Goal: Transaction & Acquisition: Purchase product/service

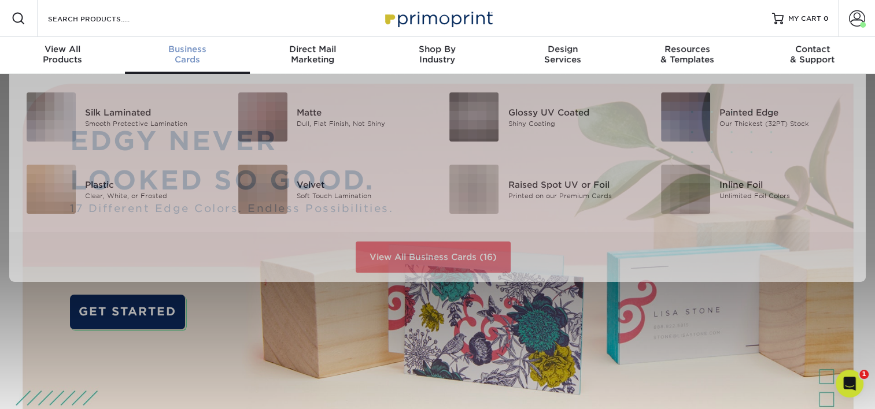
click at [178, 60] on div "Business Cards" at bounding box center [187, 54] width 125 height 21
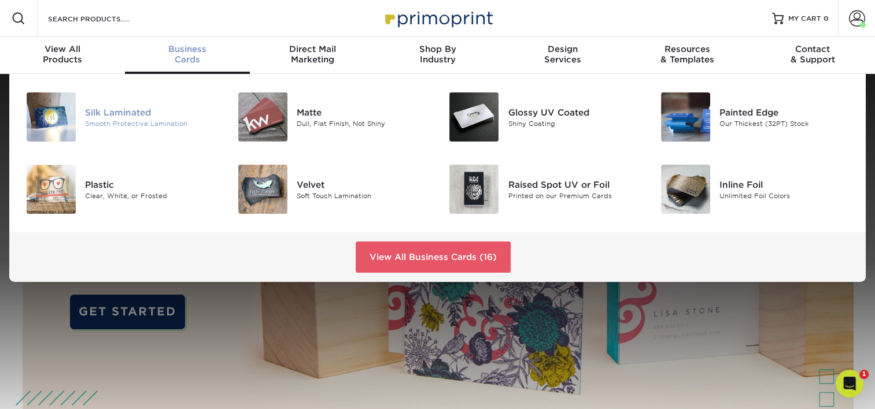
click at [139, 112] on div "Silk Laminated" at bounding box center [151, 112] width 132 height 13
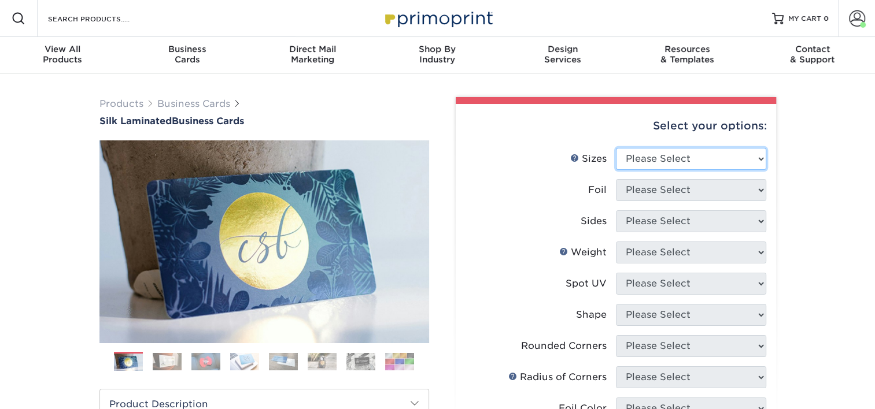
click at [641, 162] on select "Please Select 1.5" x 3.5" - Mini 1.75" x 3.5" - Mini 2" x 2" - Square 2" x 3" -…" at bounding box center [691, 159] width 150 height 22
click at [642, 158] on select "Please Select 1.5" x 3.5" - Mini 1.75" x 3.5" - Mini 2" x 2" - Square 2" x 3" -…" at bounding box center [691, 159] width 150 height 22
select select "2.00x3.50"
click at [616, 148] on select "Please Select 1.5" x 3.5" - Mini 1.75" x 3.5" - Mini 2" x 2" - Square 2" x 3" -…" at bounding box center [691, 159] width 150 height 22
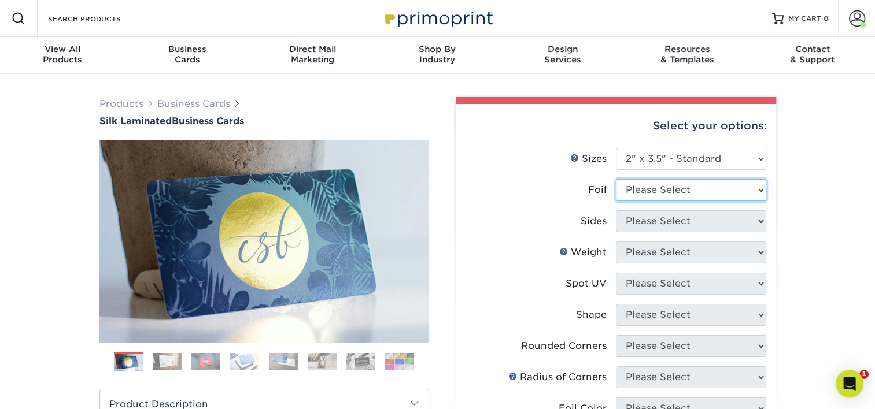
click at [686, 192] on select "Please Select Yes No" at bounding box center [691, 190] width 150 height 22
select select "0"
click at [616, 179] on select "Please Select Yes No" at bounding box center [691, 190] width 150 height 22
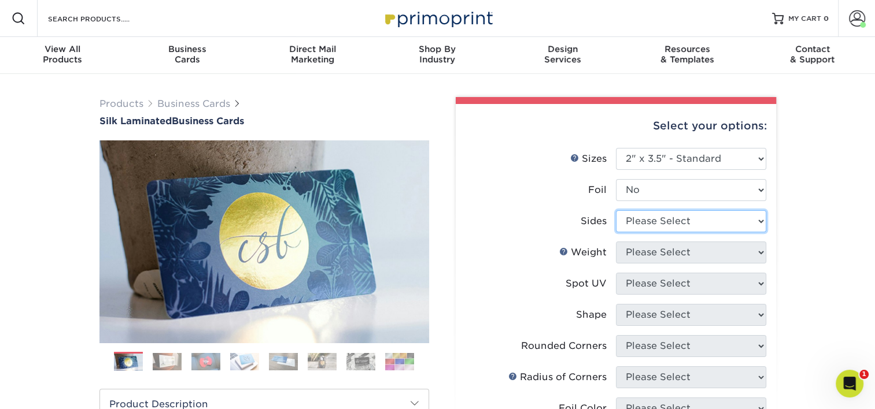
click at [678, 220] on select "Please Select Print Both Sides Print Front Only" at bounding box center [691, 221] width 150 height 22
select select "13abbda7-1d64-4f25-8bb2-c179b224825d"
click at [616, 210] on select "Please Select Print Both Sides Print Front Only" at bounding box center [691, 221] width 150 height 22
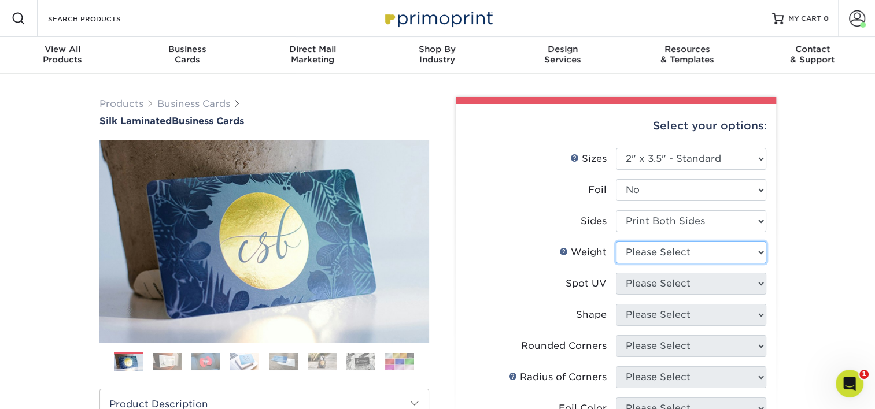
click at [677, 252] on select "Please Select 16PT" at bounding box center [691, 253] width 150 height 22
select select "16PT"
click at [616, 242] on select "Please Select 16PT" at bounding box center [691, 253] width 150 height 22
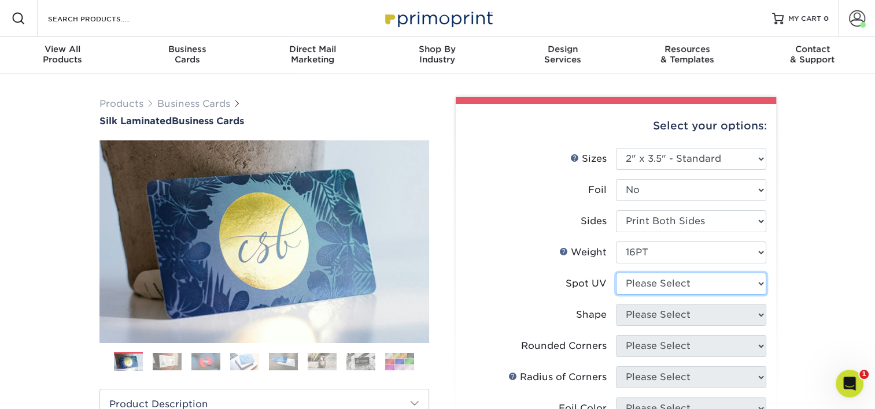
click at [673, 282] on select "Please Select No Spot UV Front and Back (Both Sides) Front Only Back Only" at bounding box center [691, 284] width 150 height 22
select select "3"
click at [616, 273] on select "Please Select No Spot UV Front and Back (Both Sides) Front Only Back Only" at bounding box center [691, 284] width 150 height 22
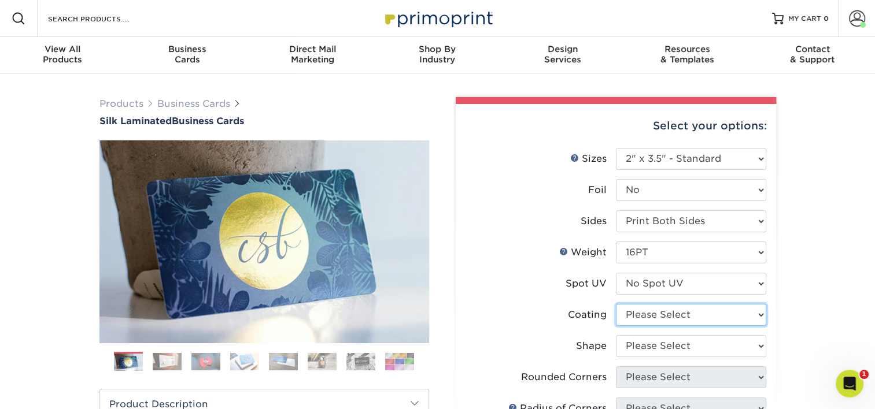
click at [673, 307] on select at bounding box center [691, 315] width 150 height 22
select select "3e7618de-abca-4bda-9f97-8b9129e913d8"
click at [616, 304] on select at bounding box center [691, 315] width 150 height 22
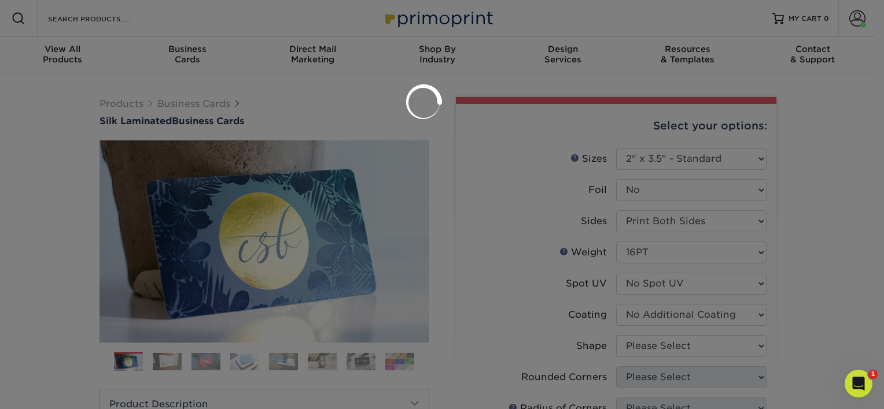
click at [791, 326] on div at bounding box center [442, 204] width 884 height 409
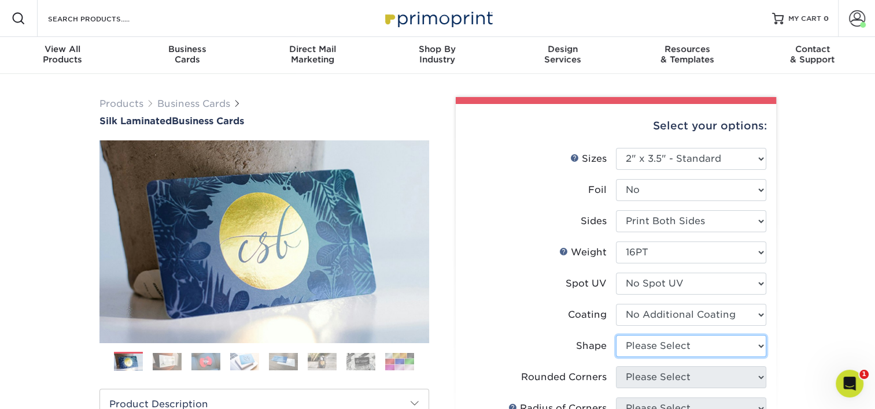
click at [710, 342] on select "Please Select Standard Oval" at bounding box center [691, 346] width 150 height 22
select select "standard"
click at [616, 335] on select "Please Select Standard Oval" at bounding box center [691, 346] width 150 height 22
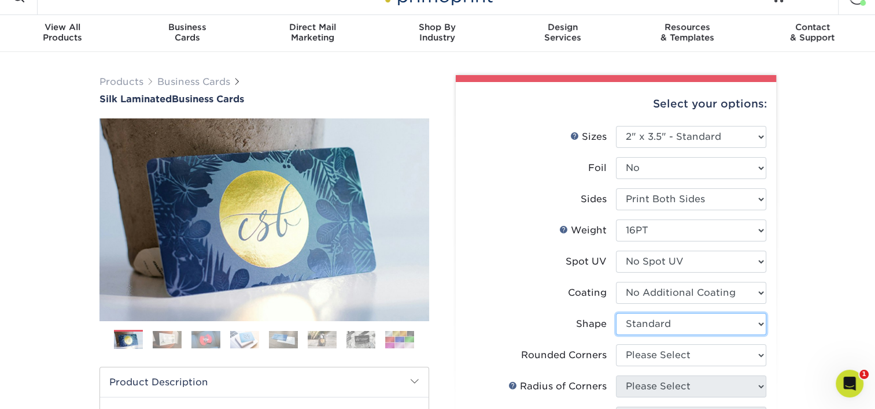
scroll to position [58, 0]
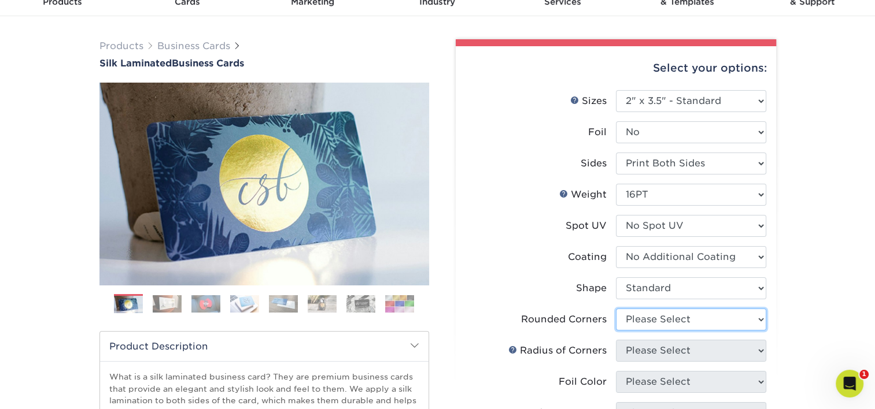
drag, startPoint x: 732, startPoint y: 317, endPoint x: 716, endPoint y: 320, distance: 16.0
click at [731, 317] on select "Please Select Yes - Round 2 Corners Yes - Round 4 Corners No" at bounding box center [691, 320] width 150 height 22
select select "0"
click at [616, 309] on select "Please Select Yes - Round 2 Corners Yes - Round 4 Corners No" at bounding box center [691, 320] width 150 height 22
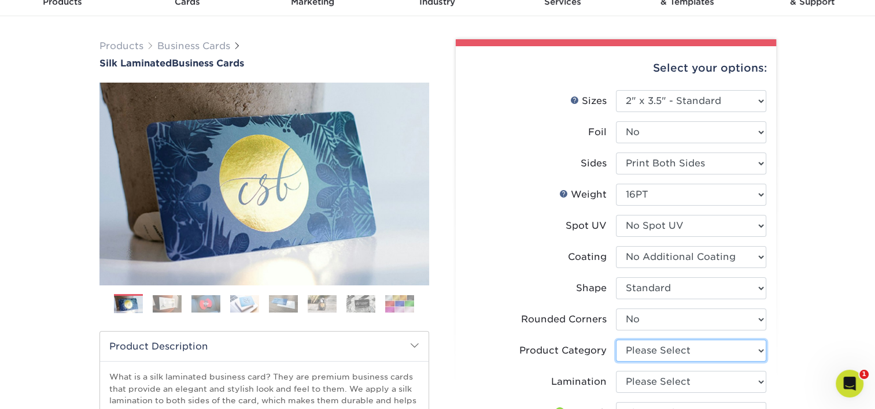
click at [700, 348] on select "Please Select Business Cards" at bounding box center [691, 351] width 150 height 22
select select "3b5148f1-0588-4f88-a218-97bcfdce65c1"
click at [616, 340] on select "Please Select Business Cards" at bounding box center [691, 351] width 150 height 22
click at [666, 383] on select "Please Select Silk" at bounding box center [691, 382] width 150 height 22
select select "ccacb42f-45f7-42d3-bbd3-7c8421cf37f0"
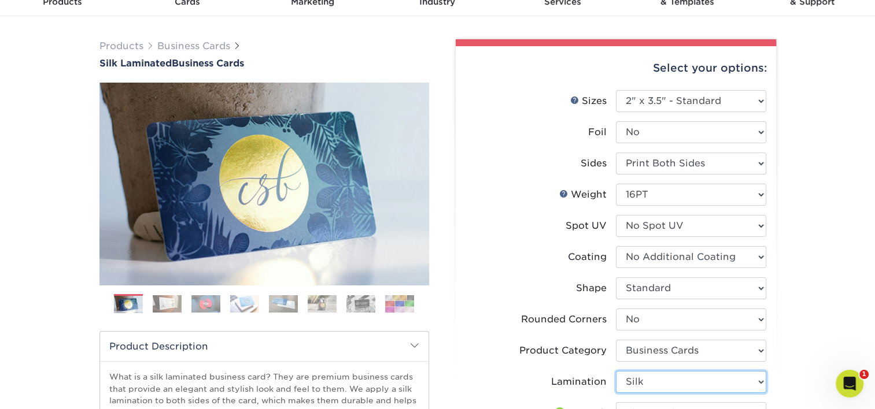
click at [616, 371] on select "Please Select Silk" at bounding box center [691, 382] width 150 height 22
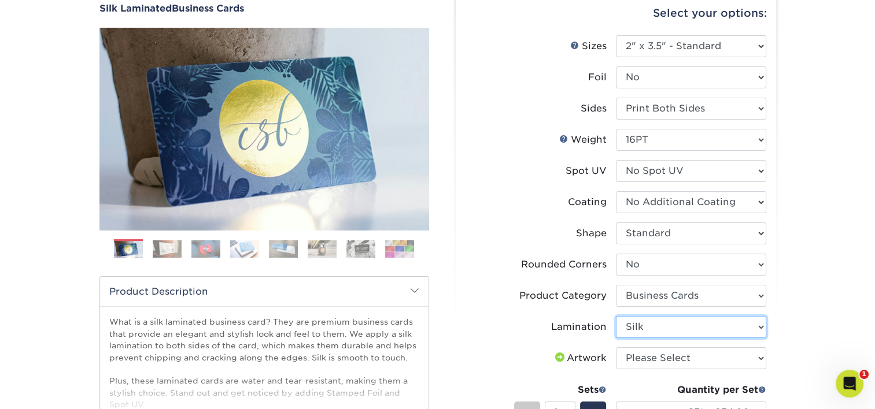
scroll to position [116, 0]
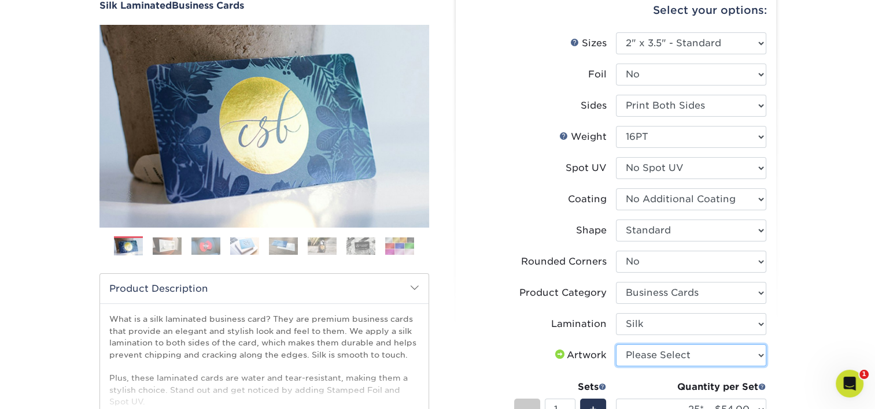
click at [666, 353] on select "Please Select I will upload files I need a design - $100" at bounding box center [691, 356] width 150 height 22
select select "upload"
click at [616, 345] on select "Please Select I will upload files I need a design - $100" at bounding box center [691, 356] width 150 height 22
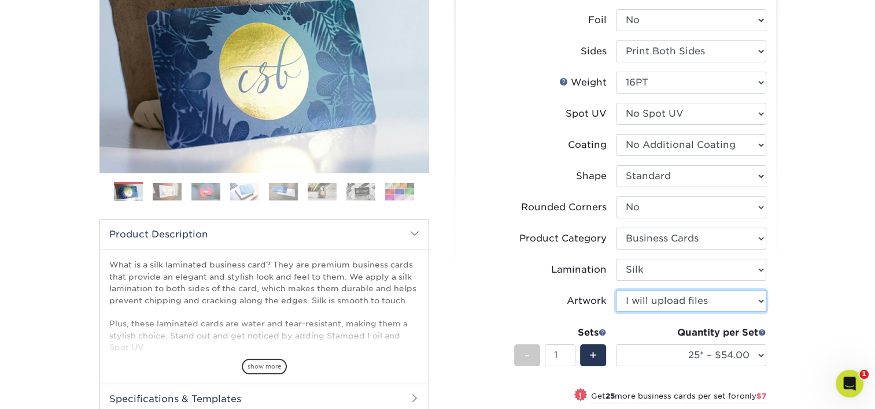
scroll to position [173, 0]
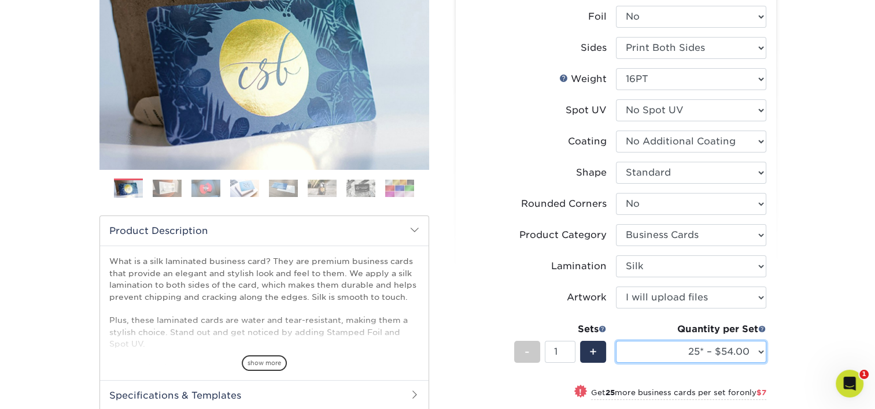
click at [694, 350] on select "25* – $54.00 50* – $61.00 75* – $68.00 100* – $75.00 250* – $82.00 500 – $86.00…" at bounding box center [691, 352] width 150 height 22
select select "100* – $75.00"
click at [616, 341] on select "25* – $54.00 50* – $61.00 75* – $68.00 100* – $75.00 250* – $82.00 500 – $86.00…" at bounding box center [691, 352] width 150 height 22
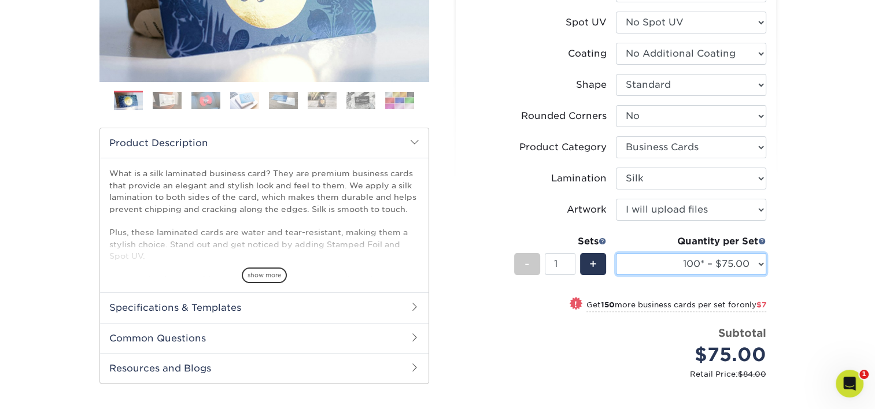
scroll to position [347, 0]
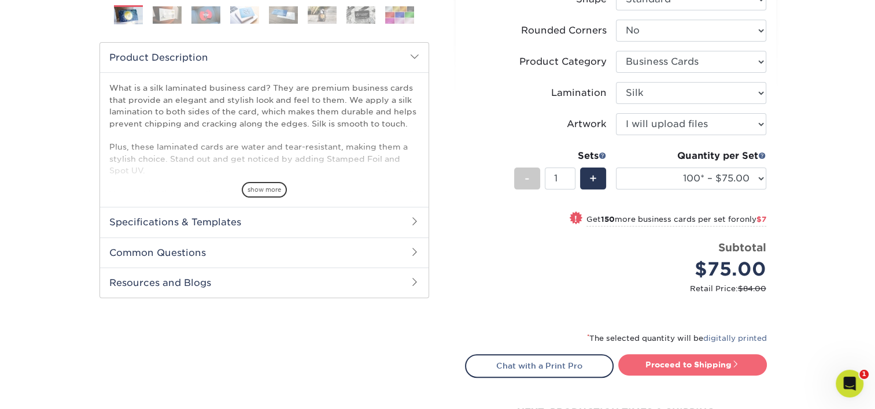
click at [690, 360] on link "Proceed to Shipping" at bounding box center [692, 364] width 149 height 21
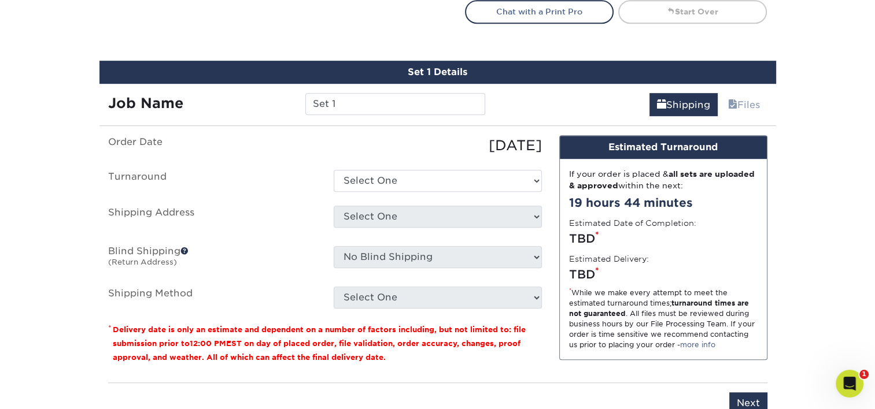
scroll to position [731, 0]
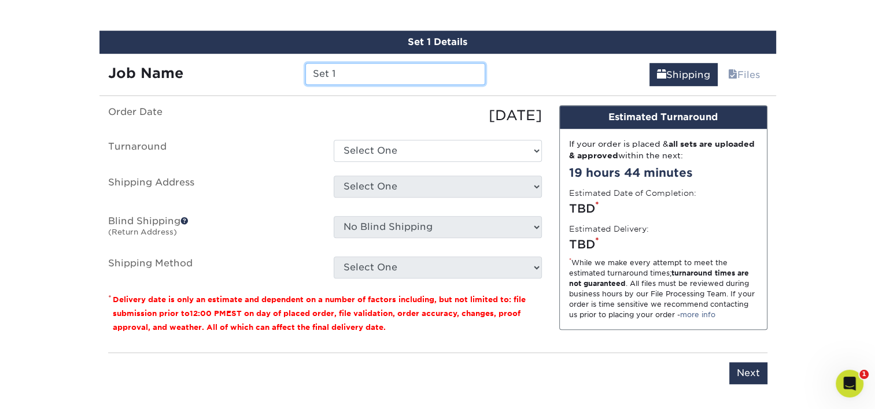
click at [340, 81] on input "Set 1" at bounding box center [395, 74] width 180 height 22
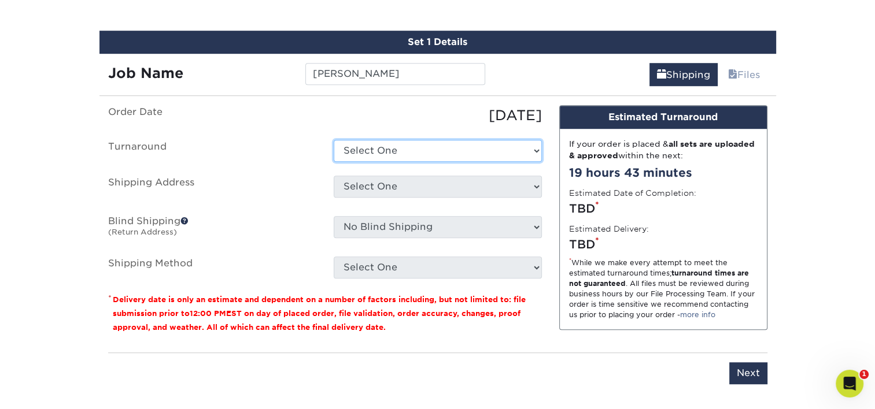
click at [368, 153] on select "Select One 2-4 Business Days 2 Day Next Business Day" at bounding box center [438, 151] width 208 height 22
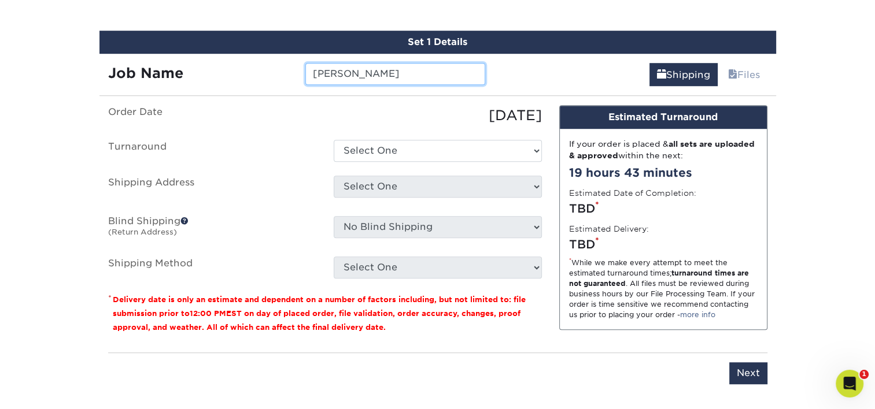
click at [371, 74] on input "BAwa" at bounding box center [395, 74] width 180 height 22
type input "BAwad"
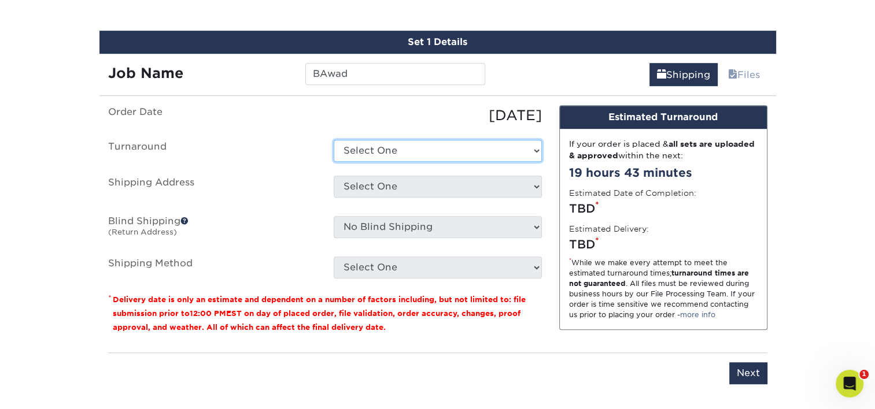
click at [380, 150] on select "Select One 2-4 Business Days 2 Day Next Business Day" at bounding box center [438, 151] width 208 height 22
select select "e8d6ad55-c448-4bce-ba25-c4c4dd4b9d0d"
click at [334, 140] on select "Select One 2-4 Business Days 2 Day Next Business Day" at bounding box center [438, 151] width 208 height 22
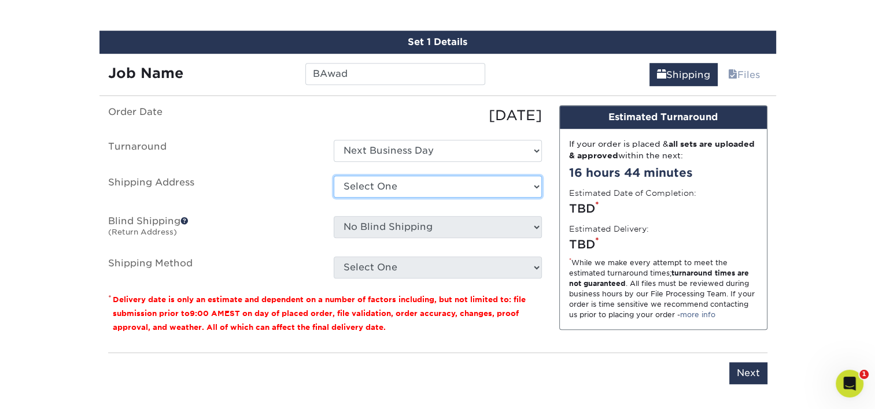
click at [363, 193] on select "Select One Adan Arreola Adolfo Ordonez Adolfo Ordonez Alfonso Toro Alicia Monta…" at bounding box center [438, 187] width 208 height 22
select select "278156"
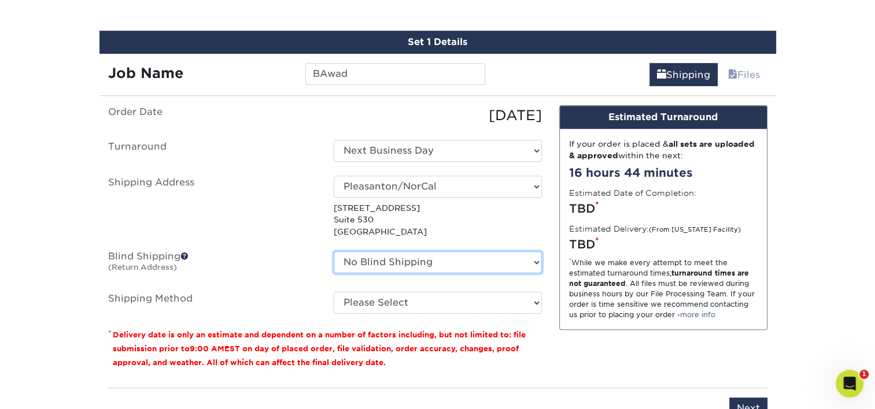
click at [389, 261] on select "No Blind Shipping Adan Arreola Adolfo Ordonez Adolfo Ordonez Alfonso Toro Alici…" at bounding box center [438, 263] width 208 height 22
select select "278156"
click at [334, 252] on select "No Blind Shipping Adan Arreola Adolfo Ordonez Adolfo Ordonez Alfonso Toro Alici…" at bounding box center [438, 263] width 208 height 22
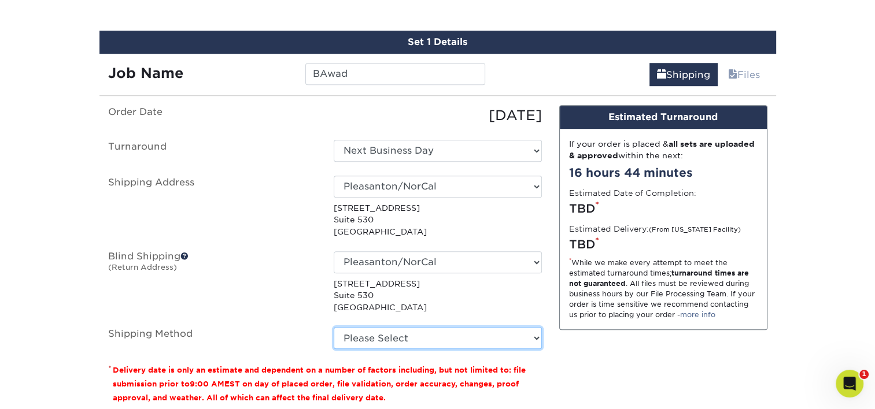
click at [385, 339] on select "Please Select Ground Shipping (+$7.84) 3 Day Shipping Service (+$15.36) 2 Day A…" at bounding box center [438, 338] width 208 height 22
select select "03"
click at [334, 327] on select "Please Select Ground Shipping (+$7.84) 3 Day Shipping Service (+$15.36) 2 Day A…" at bounding box center [438, 338] width 208 height 22
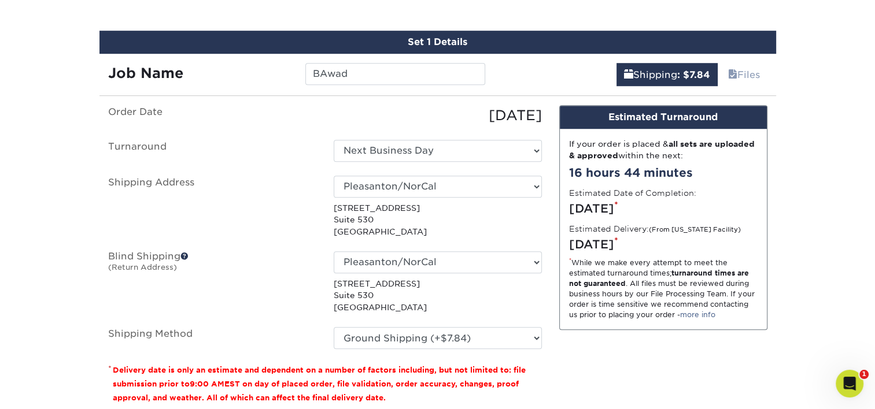
click at [694, 365] on div "Design Estimated Turnaround If your order is placed & all sets are uploaded & a…" at bounding box center [663, 259] width 226 height 309
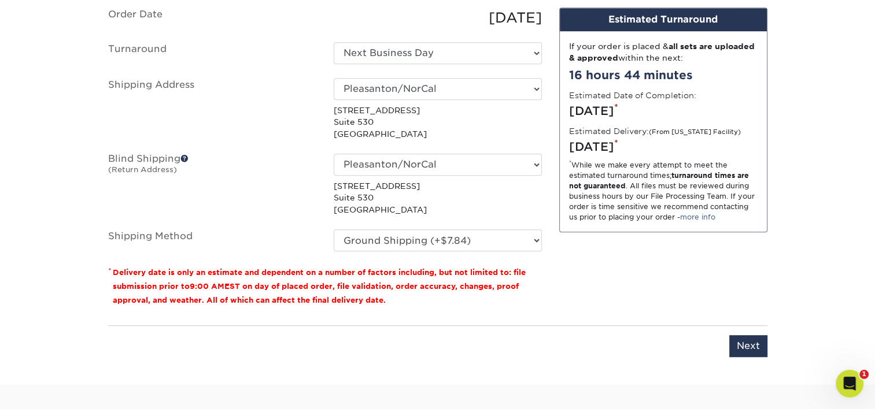
scroll to position [847, 0]
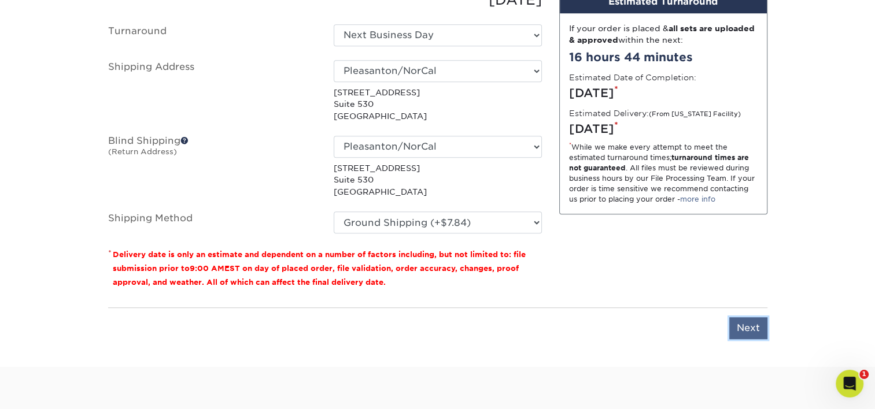
click at [759, 331] on input "Next" at bounding box center [748, 328] width 38 height 22
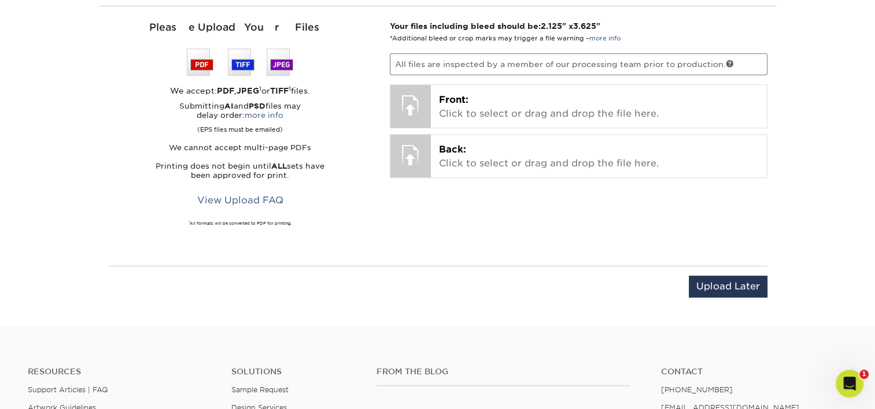
scroll to position [731, 0]
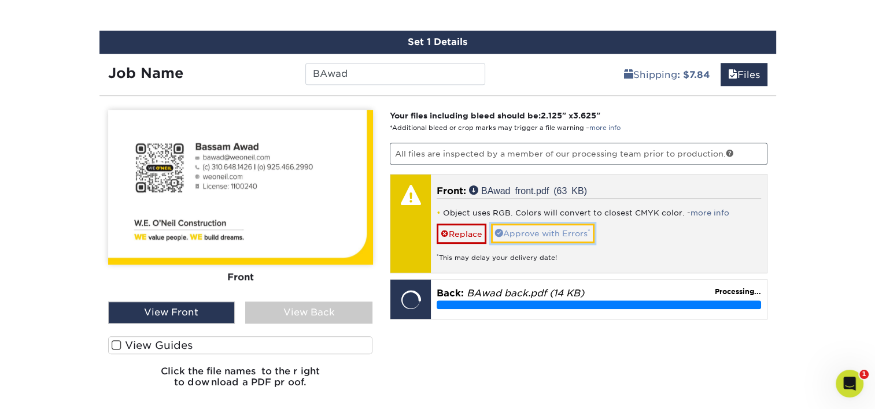
click at [539, 234] on link "Approve with Errors *" at bounding box center [543, 234] width 104 height 20
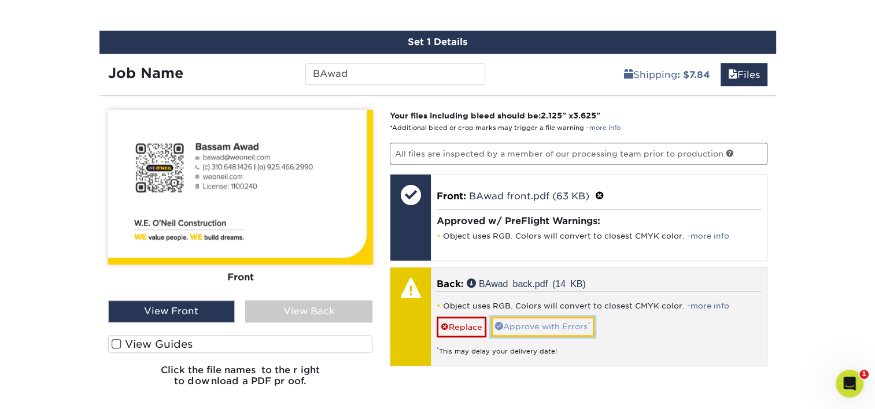
click at [537, 317] on link "Approve with Errors *" at bounding box center [543, 327] width 104 height 20
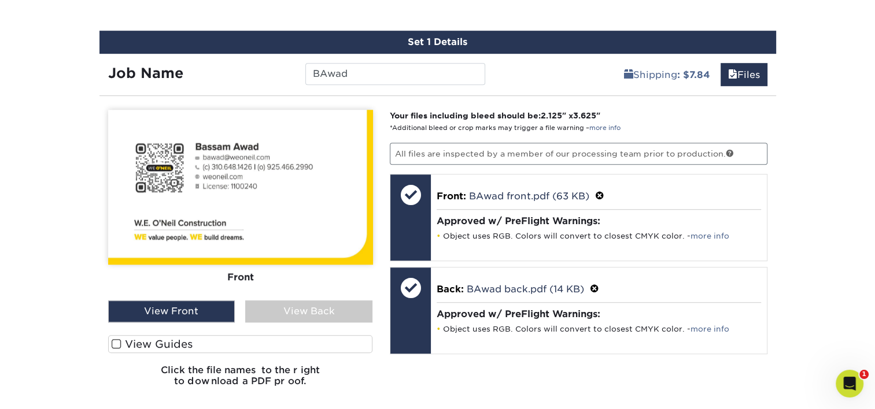
click at [313, 302] on div "View Back" at bounding box center [308, 312] width 127 height 22
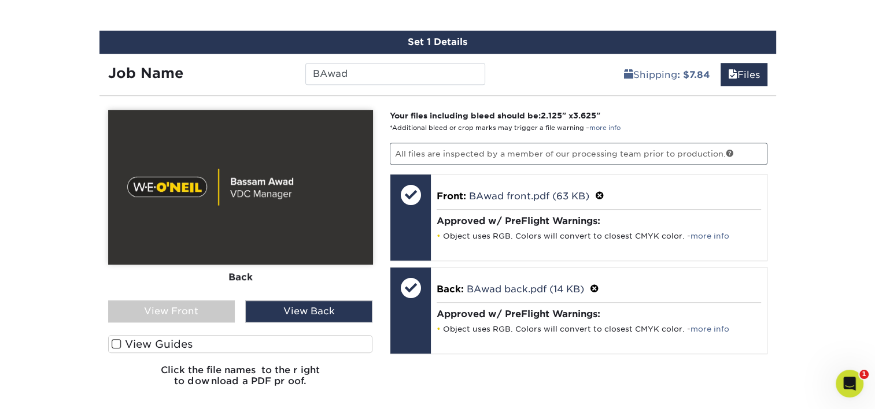
click at [201, 303] on div "View Front" at bounding box center [171, 312] width 127 height 22
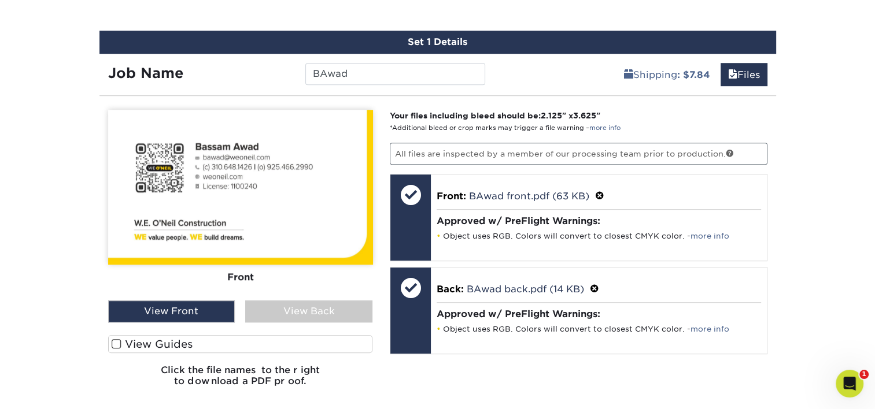
click at [275, 308] on div "View Back" at bounding box center [308, 312] width 127 height 22
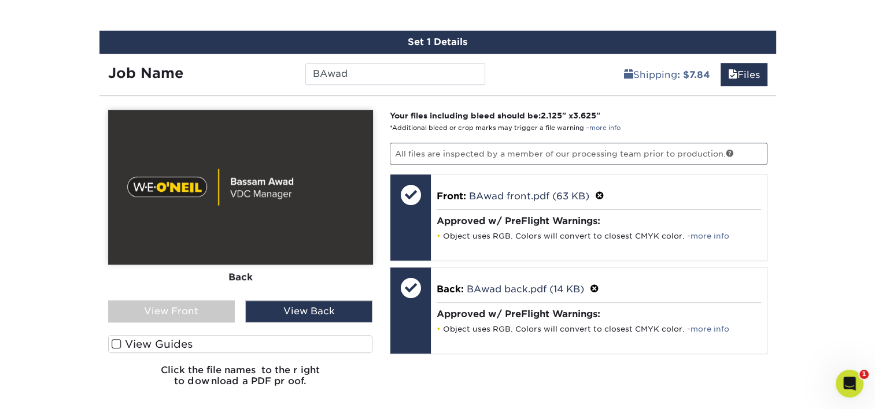
click at [201, 308] on div "View Front" at bounding box center [171, 312] width 127 height 22
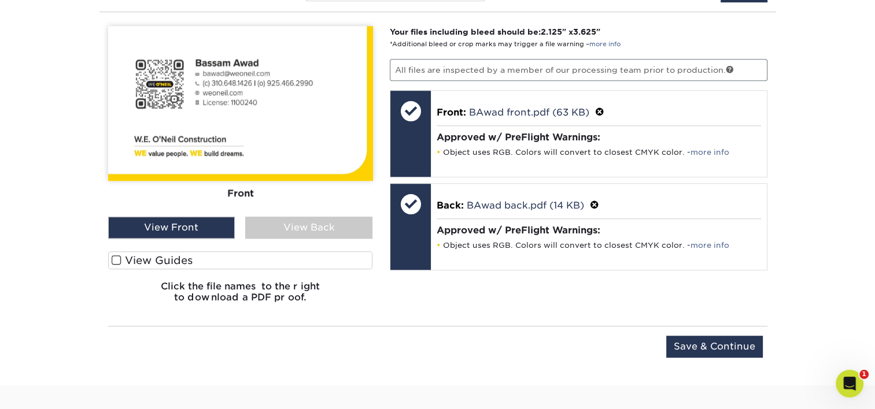
scroll to position [847, 0]
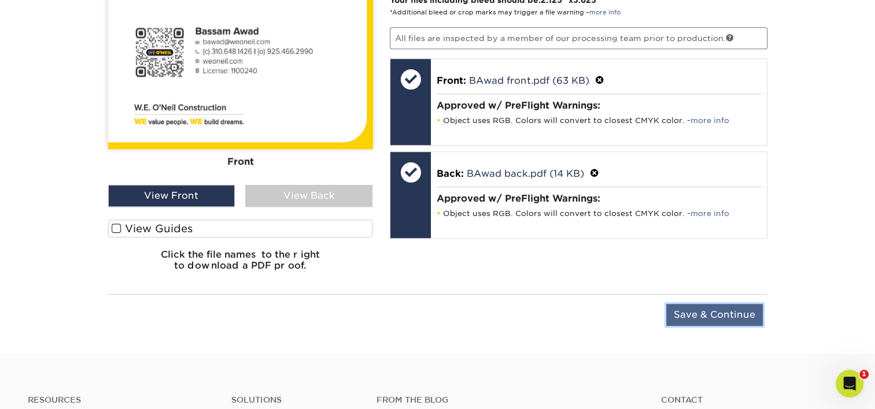
click at [717, 319] on input "Save & Continue" at bounding box center [714, 315] width 97 height 22
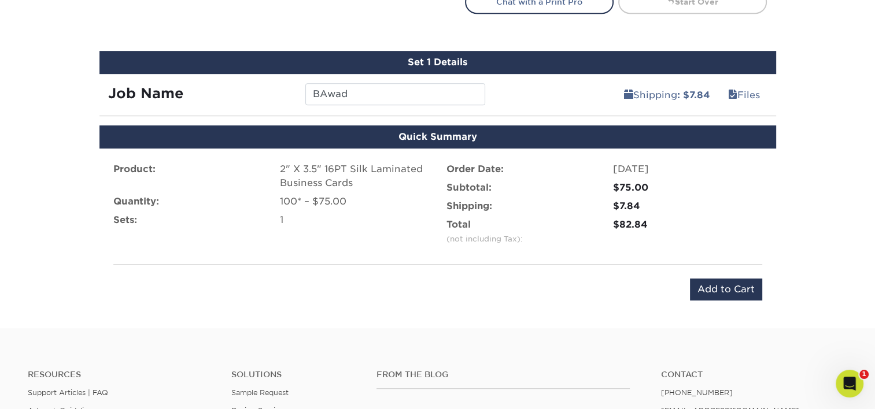
scroll to position [674, 0]
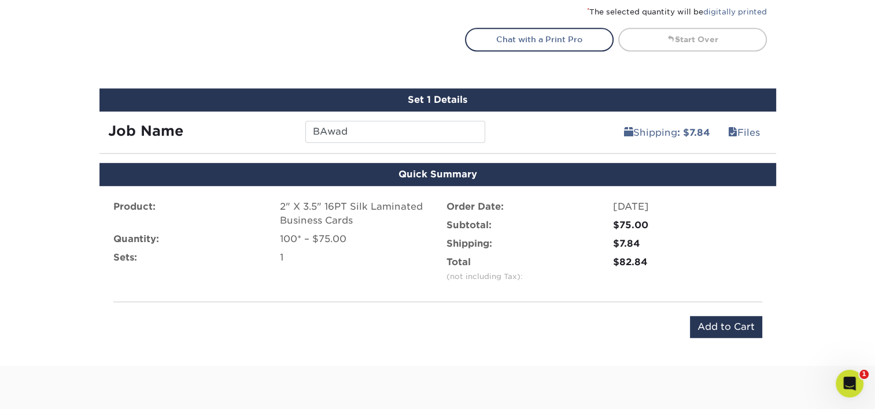
click at [716, 310] on div "Product: 2" X 3.5" 16PT Silk Laminated Business Cards Quantity: 100* – $75.00 S…" at bounding box center [437, 269] width 677 height 166
click at [714, 316] on input "Add to Cart" at bounding box center [726, 327] width 72 height 22
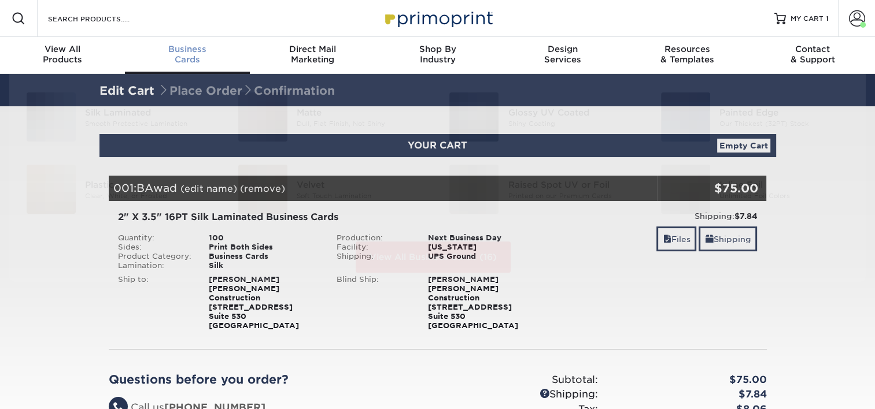
click at [184, 54] on div "Business Cards" at bounding box center [187, 54] width 125 height 21
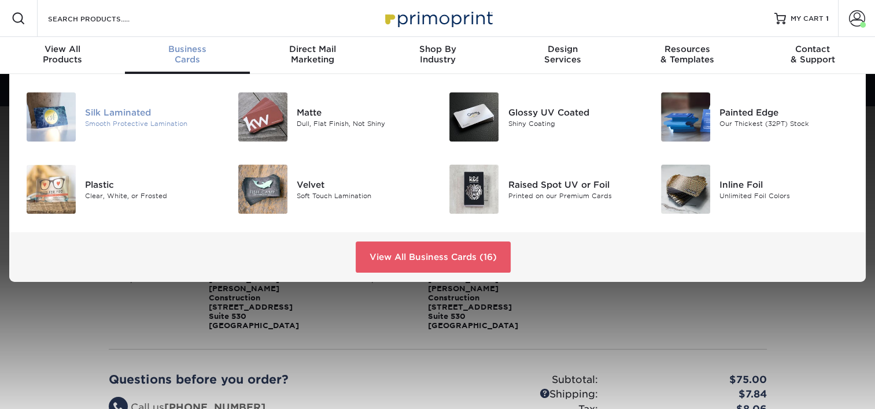
click at [109, 120] on div "Smooth Protective Lamination" at bounding box center [151, 124] width 132 height 10
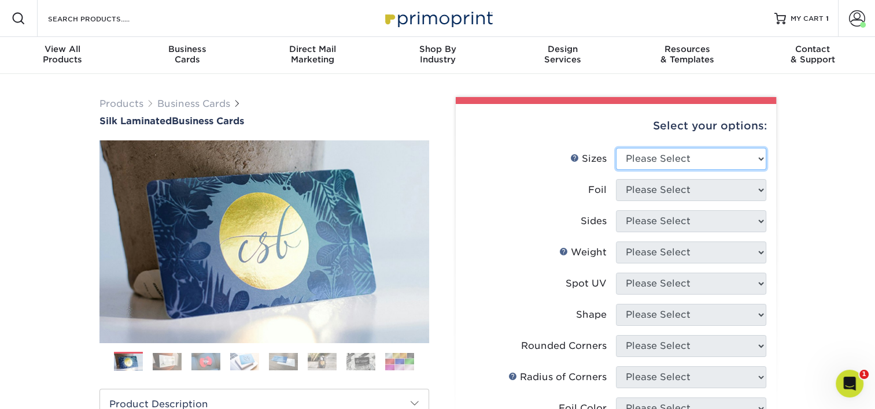
click at [683, 156] on select "Please Select 1.5" x 3.5" - Mini 1.75" x 3.5" - Mini 2" x 2" - Square 2" x 3" -…" at bounding box center [691, 159] width 150 height 22
select select "2.00x3.50"
click at [616, 148] on select "Please Select 1.5" x 3.5" - Mini 1.75" x 3.5" - Mini 2" x 2" - Square 2" x 3" -…" at bounding box center [691, 159] width 150 height 22
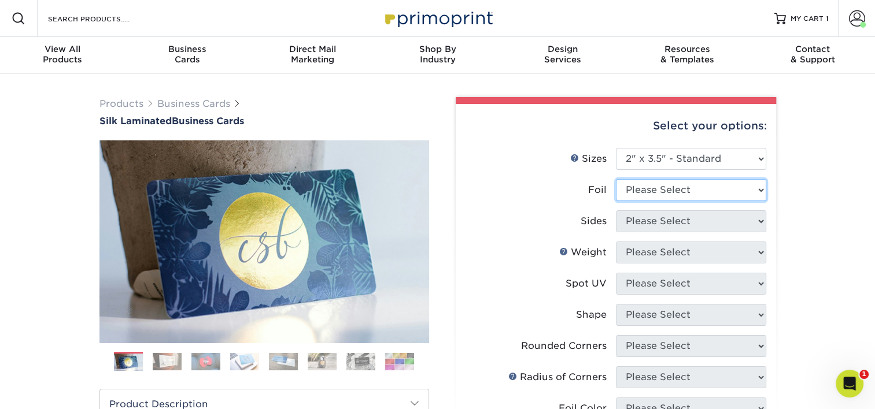
click at [670, 189] on select "Please Select Yes No" at bounding box center [691, 190] width 150 height 22
select select "0"
click at [616, 179] on select "Please Select Yes No" at bounding box center [691, 190] width 150 height 22
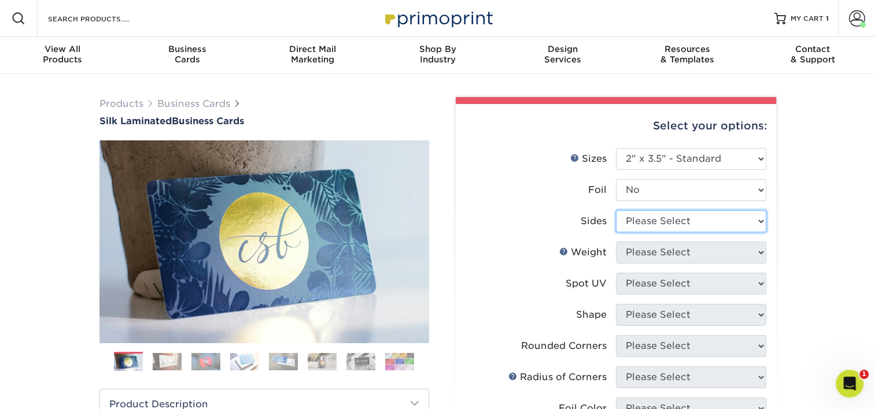
click at [662, 225] on select "Please Select Print Both Sides Print Front Only" at bounding box center [691, 221] width 150 height 22
select select "13abbda7-1d64-4f25-8bb2-c179b224825d"
click at [616, 210] on select "Please Select Print Both Sides Print Front Only" at bounding box center [691, 221] width 150 height 22
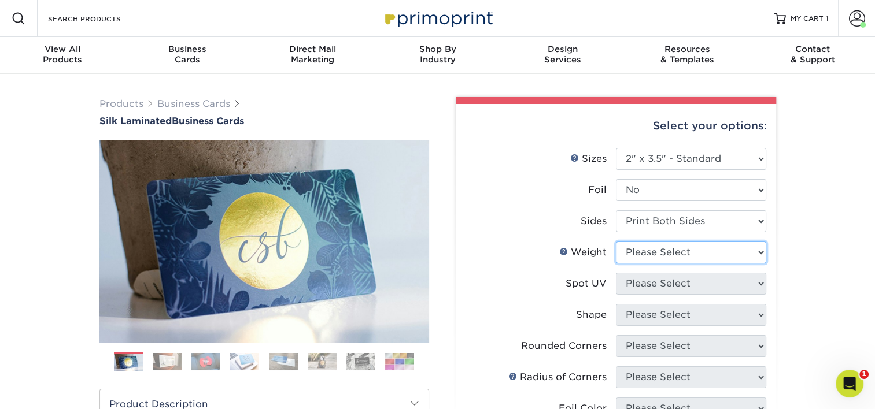
click at [664, 251] on select "Please Select 16PT" at bounding box center [691, 253] width 150 height 22
select select "16PT"
click at [616, 242] on select "Please Select 16PT" at bounding box center [691, 253] width 150 height 22
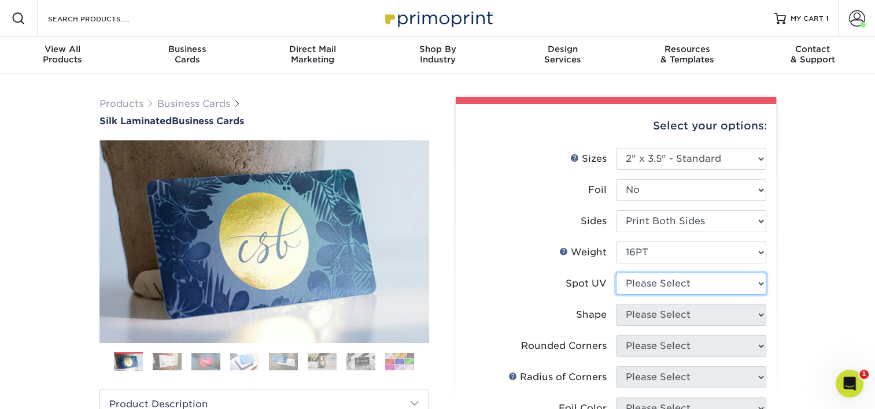
click at [662, 282] on select "Please Select No Spot UV Front and Back (Both Sides) Front Only Back Only" at bounding box center [691, 284] width 150 height 22
select select "3"
click at [616, 273] on select "Please Select No Spot UV Front and Back (Both Sides) Front Only Back Only" at bounding box center [691, 284] width 150 height 22
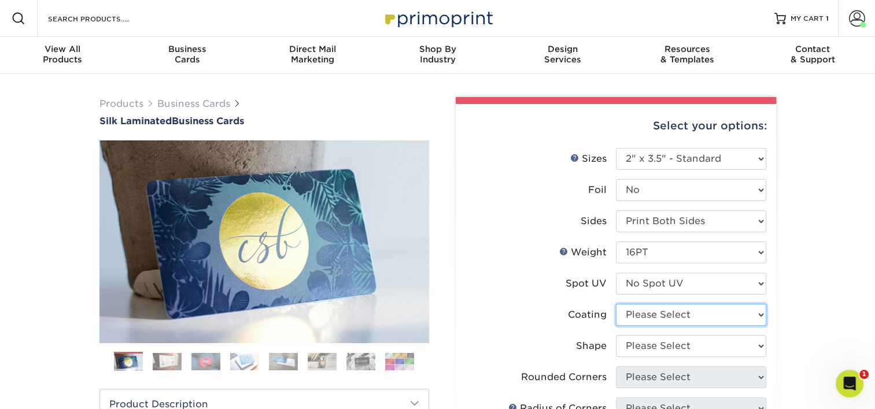
click at [714, 316] on select at bounding box center [691, 315] width 150 height 22
select select "3e7618de-abca-4bda-9f97-8b9129e913d8"
click at [616, 304] on select at bounding box center [691, 315] width 150 height 22
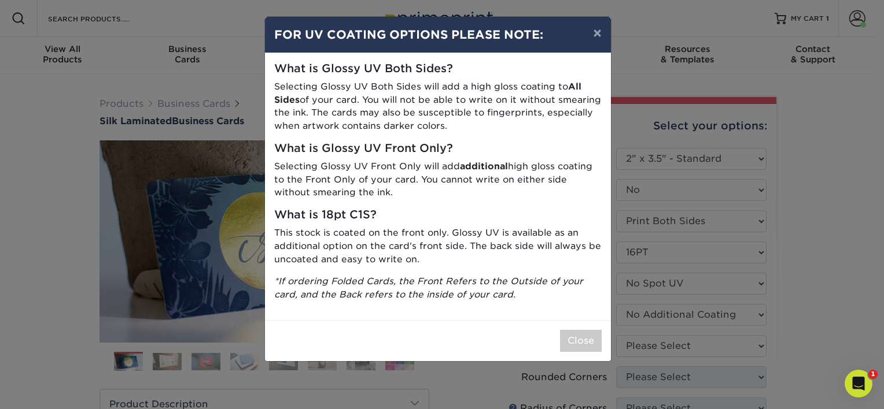
click at [800, 330] on div "× FOR UV COATING OPTIONS PLEASE NOTE: What is Glossy UV Both Sides? Selecting G…" at bounding box center [442, 204] width 884 height 409
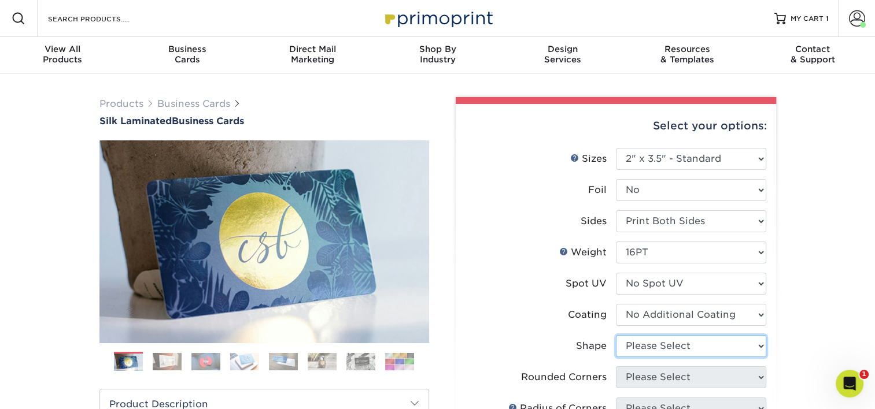
click at [679, 346] on select "Please Select Standard Oval" at bounding box center [691, 346] width 150 height 22
select select "standard"
click at [616, 335] on select "Please Select Standard Oval" at bounding box center [691, 346] width 150 height 22
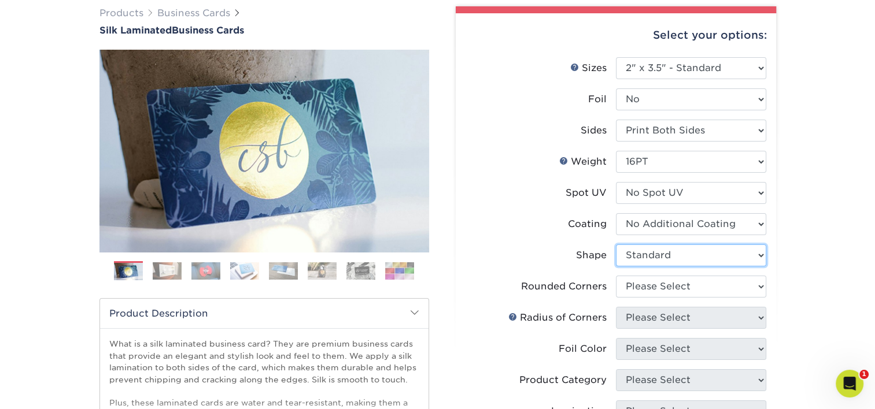
scroll to position [116, 0]
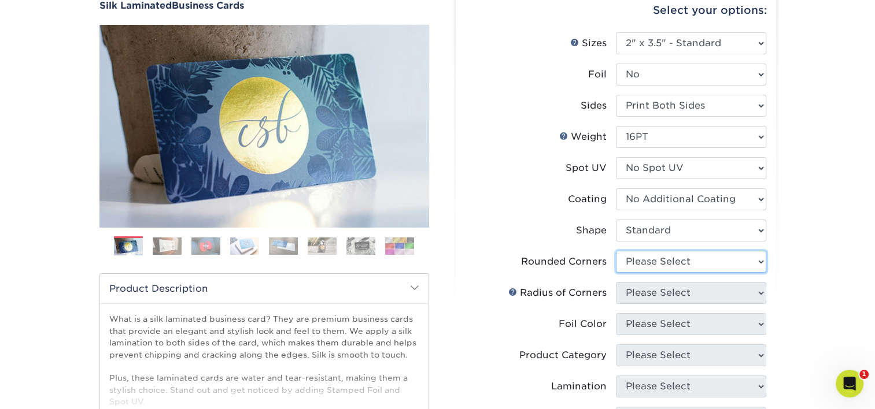
click at [704, 261] on select "Please Select Yes - Round 2 Corners Yes - Round 4 Corners No" at bounding box center [691, 262] width 150 height 22
click at [672, 265] on select "Please Select Yes - Round 2 Corners Yes - Round 4 Corners No" at bounding box center [691, 262] width 150 height 22
select select "0"
click at [616, 251] on select "Please Select Yes - Round 2 Corners Yes - Round 4 Corners No" at bounding box center [691, 262] width 150 height 22
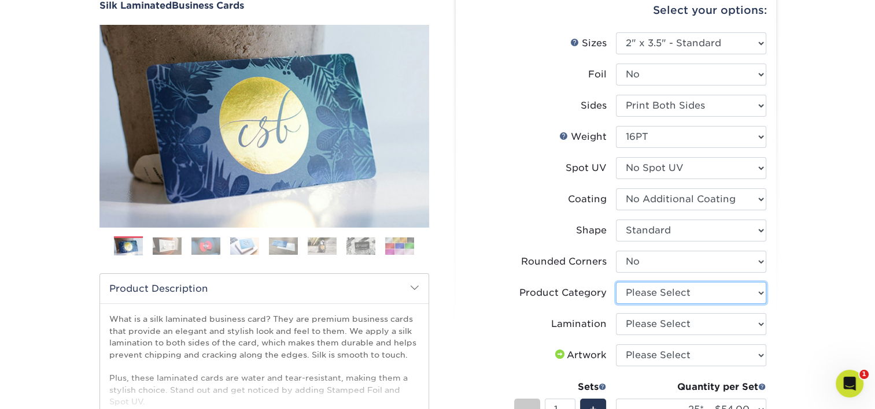
click at [725, 287] on select "Please Select Business Cards" at bounding box center [691, 293] width 150 height 22
select select "3b5148f1-0588-4f88-a218-97bcfdce65c1"
click at [616, 282] on select "Please Select Business Cards" at bounding box center [691, 293] width 150 height 22
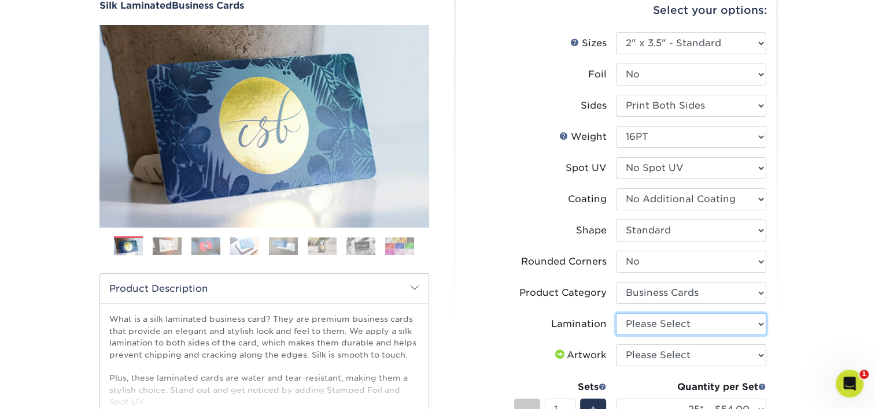
click at [670, 321] on select "Please Select Silk" at bounding box center [691, 324] width 150 height 22
select select "ccacb42f-45f7-42d3-bbd3-7c8421cf37f0"
click at [616, 313] on select "Please Select Silk" at bounding box center [691, 324] width 150 height 22
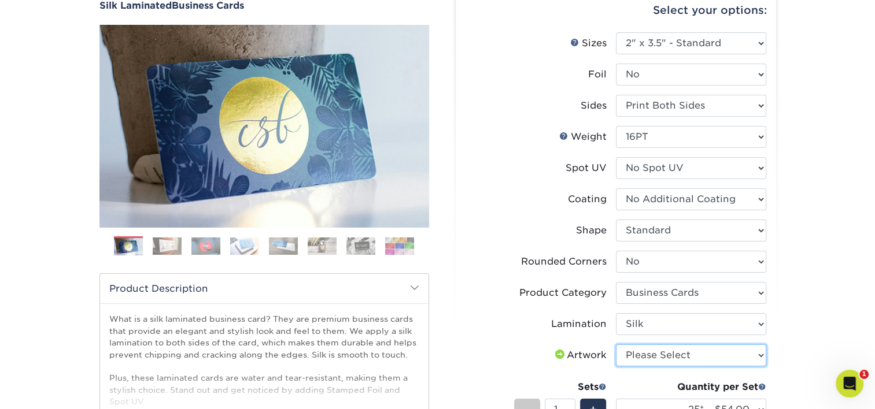
click at [660, 354] on select "Please Select I will upload files I need a design - $100" at bounding box center [691, 356] width 150 height 22
select select "upload"
click at [616, 345] on select "Please Select I will upload files I need a design - $100" at bounding box center [691, 356] width 150 height 22
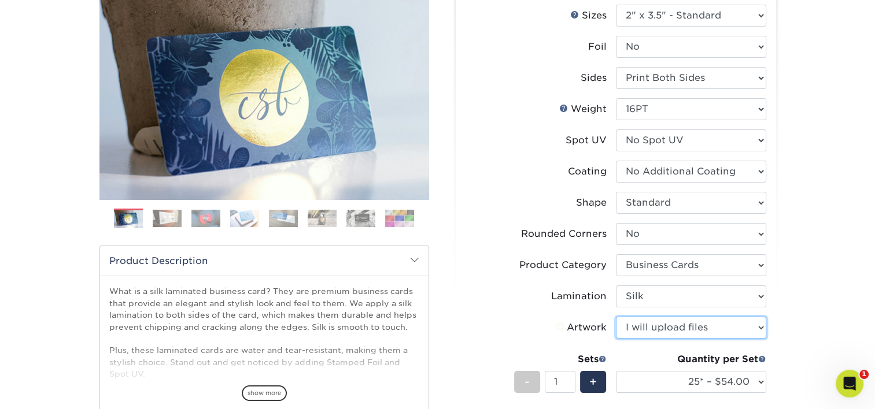
scroll to position [231, 0]
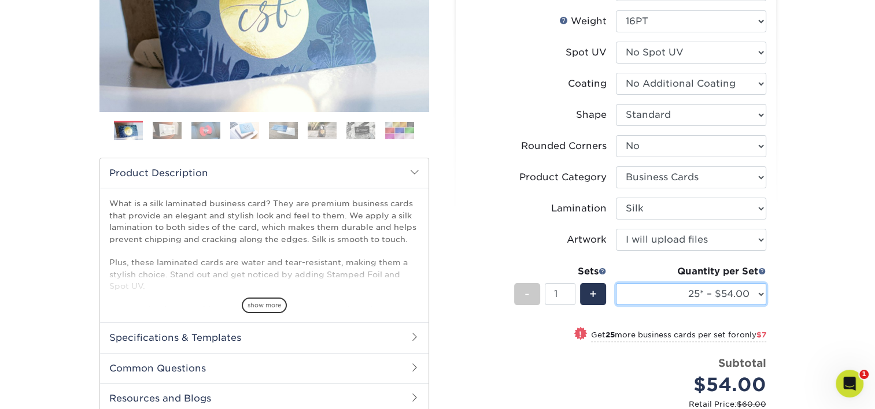
click at [703, 296] on select "25* – $54.00 50* – $61.00 75* – $68.00 100* – $75.00 250* – $82.00 500 – $86.00…" at bounding box center [691, 294] width 150 height 22
select select "100* – $75.00"
click at [616, 283] on select "25* – $54.00 50* – $61.00 75* – $68.00 100* – $75.00 250* – $82.00 500 – $86.00…" at bounding box center [691, 294] width 150 height 22
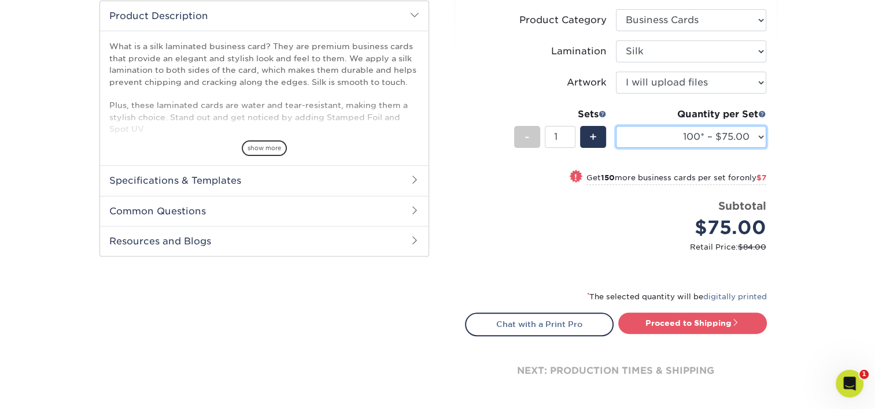
scroll to position [405, 0]
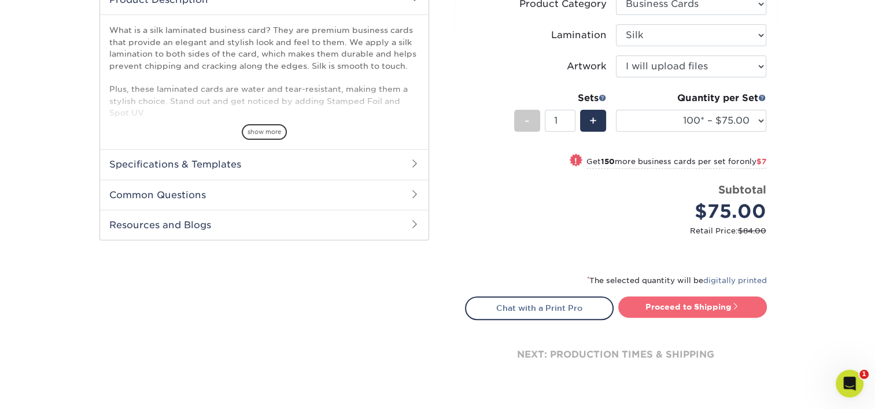
click at [703, 305] on link "Proceed to Shipping" at bounding box center [692, 307] width 149 height 21
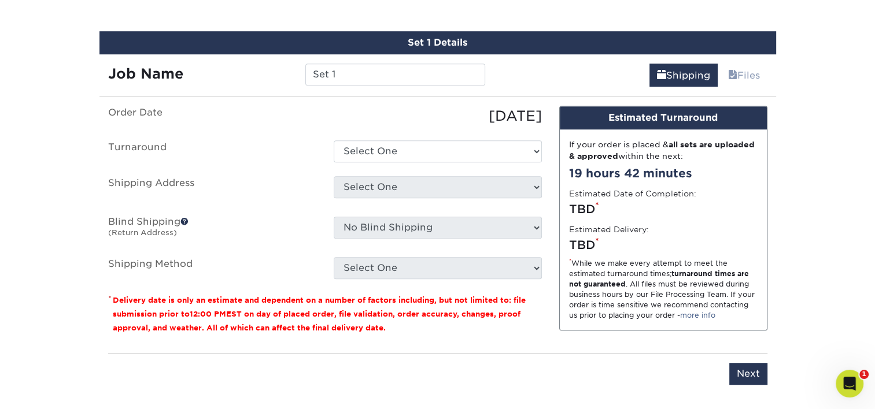
scroll to position [731, 0]
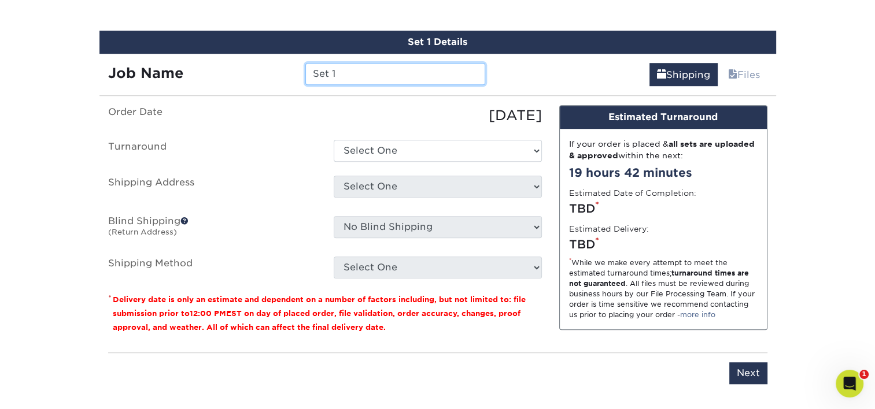
click at [359, 75] on input "Set 1" at bounding box center [395, 74] width 180 height 22
click at [353, 75] on input "Set 1" at bounding box center [395, 74] width 180 height 22
type input "JHigginson"
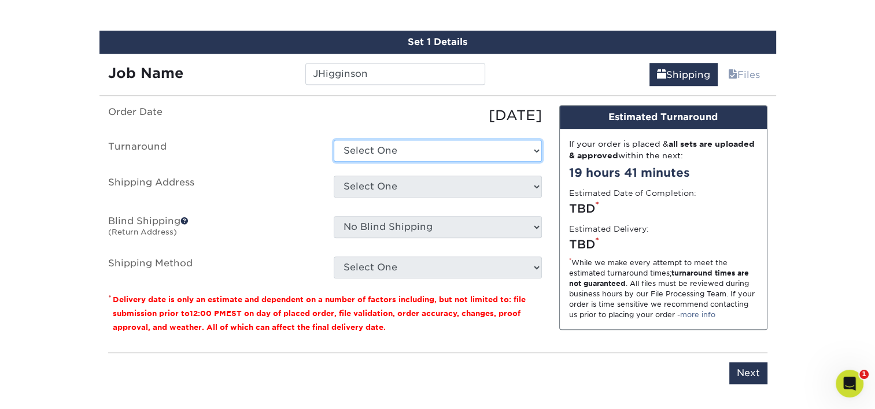
click at [375, 147] on select "Select One 2-4 Business Days 2 Day Next Business Day" at bounding box center [438, 151] width 208 height 22
select select "e8d6ad55-c448-4bce-ba25-c4c4dd4b9d0d"
click at [334, 140] on select "Select One 2-4 Business Days 2 Day Next Business Day" at bounding box center [438, 151] width 208 height 22
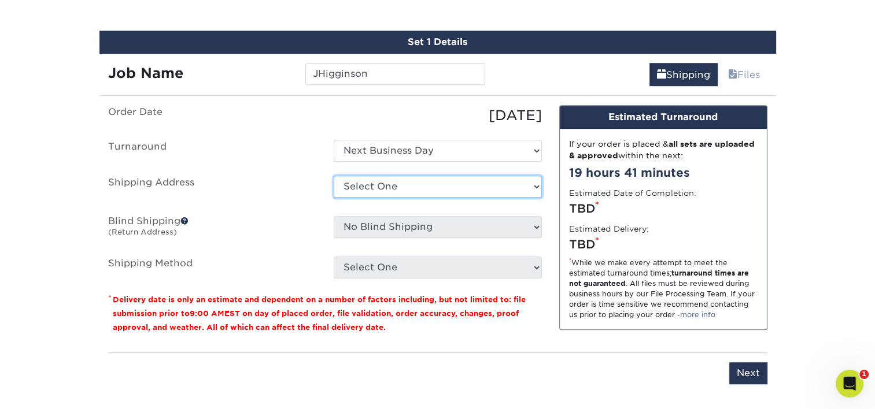
click at [394, 178] on select "Select One Adan Arreola Adolfo Ordonez Adolfo Ordonez Alfonso Toro Alicia Monta…" at bounding box center [438, 187] width 208 height 22
select select "278156"
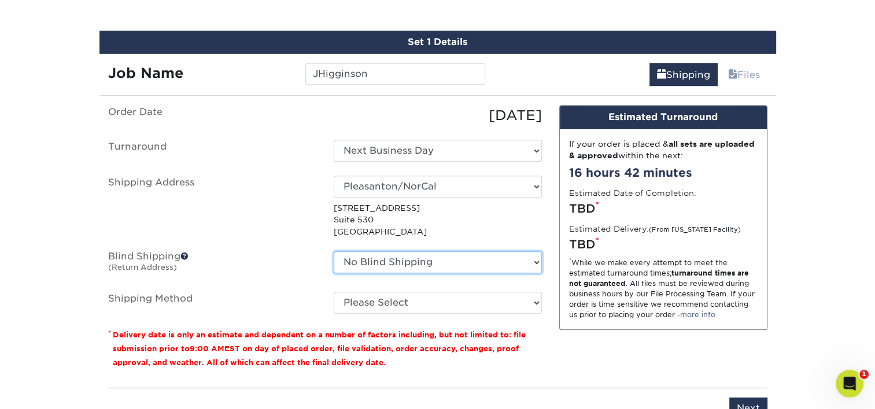
click at [446, 261] on select "No Blind Shipping Adan Arreola Adolfo Ordonez Adolfo Ordonez Alfonso Toro Alici…" at bounding box center [438, 263] width 208 height 22
select select "278156"
click at [334, 252] on select "No Blind Shipping Adan Arreola Adolfo Ordonez Adolfo Ordonez Alfonso Toro Alici…" at bounding box center [438, 263] width 208 height 22
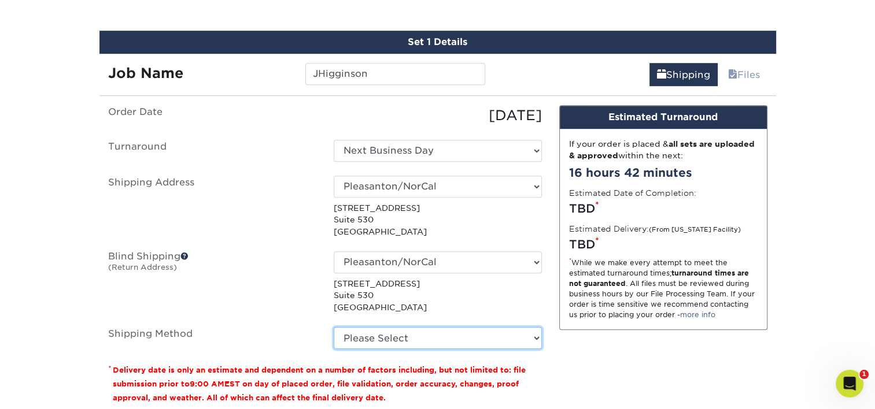
click at [397, 327] on select "Please Select Ground Shipping (+$7.84) 3 Day Shipping Service (+$15.36) 2 Day A…" at bounding box center [438, 338] width 208 height 22
select select "03"
click at [334, 327] on select "Please Select Ground Shipping (+$7.84) 3 Day Shipping Service (+$15.36) 2 Day A…" at bounding box center [438, 338] width 208 height 22
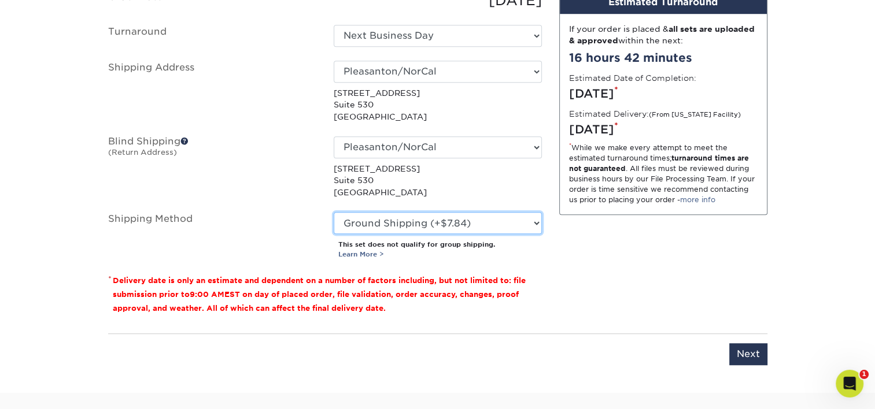
scroll to position [847, 0]
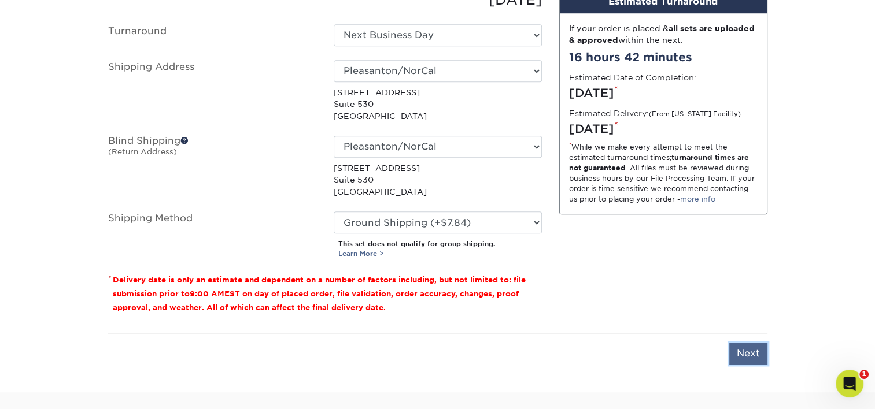
click at [748, 346] on input "Next" at bounding box center [748, 354] width 38 height 22
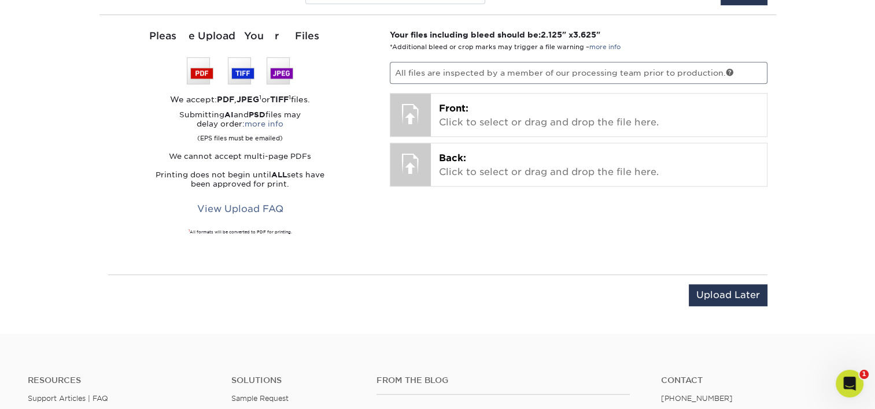
scroll to position [789, 0]
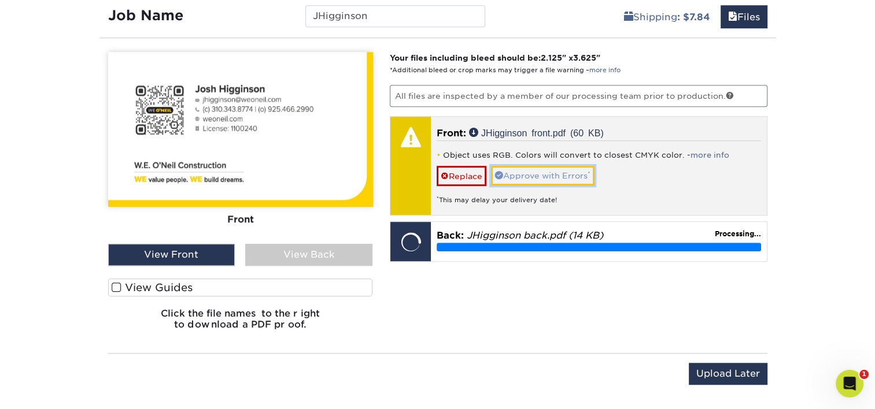
click at [579, 167] on link "Approve with Errors *" at bounding box center [543, 176] width 104 height 20
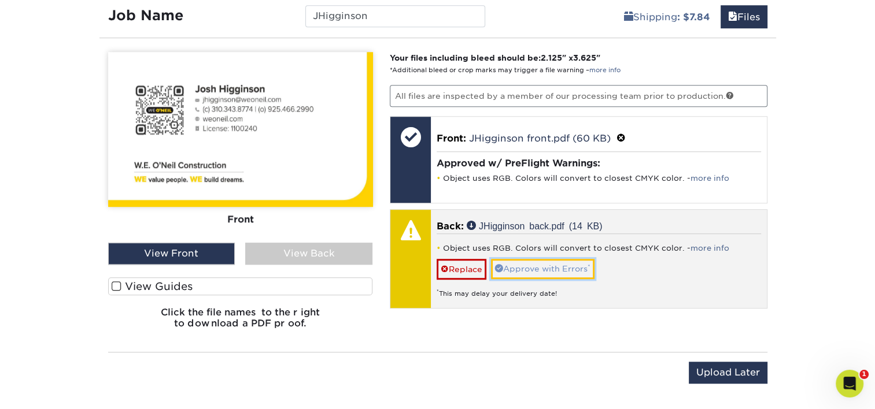
click at [538, 262] on link "Approve with Errors *" at bounding box center [543, 269] width 104 height 20
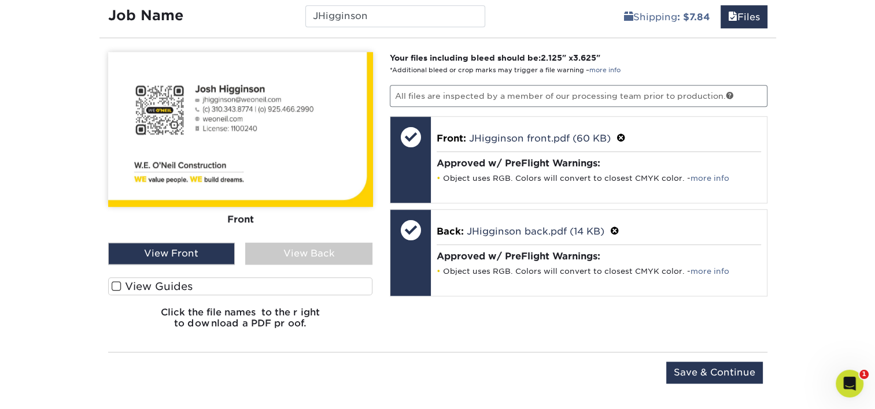
click at [304, 250] on div "View Back" at bounding box center [308, 254] width 127 height 22
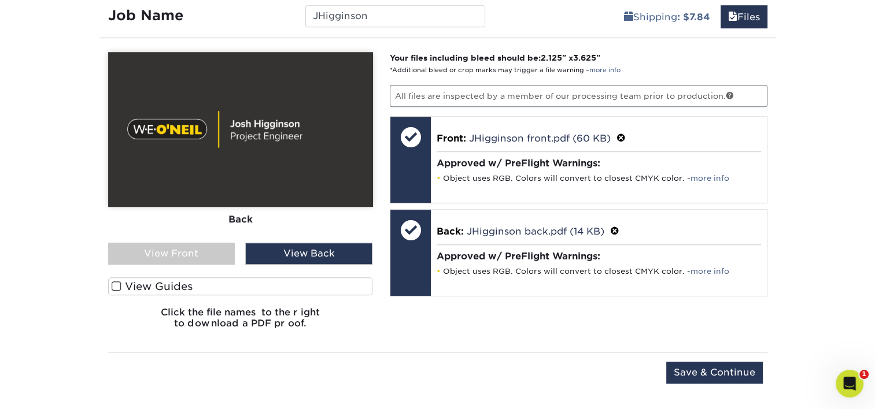
click at [178, 250] on div "View Front" at bounding box center [171, 254] width 127 height 22
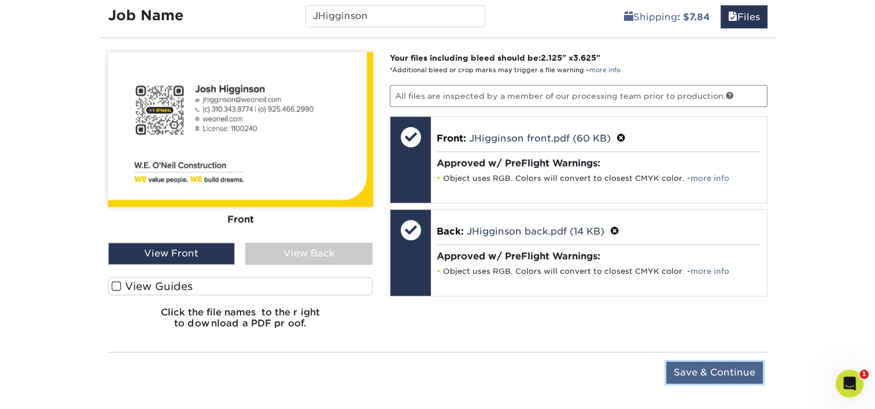
click at [724, 369] on input "Save & Continue" at bounding box center [714, 373] width 97 height 22
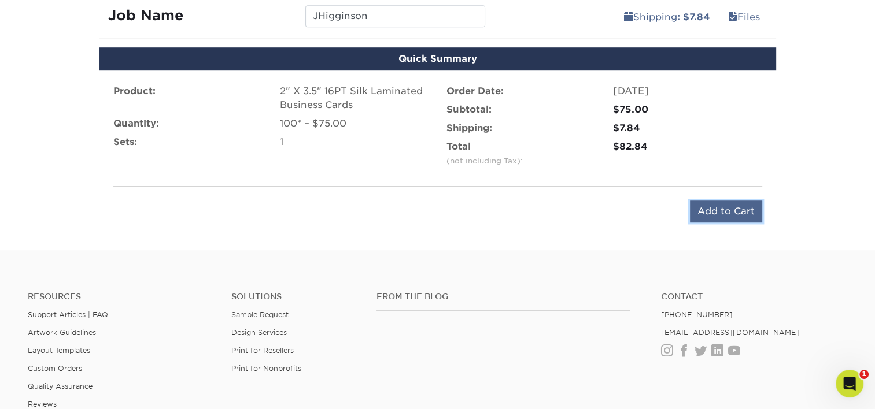
click at [747, 218] on input "Add to Cart" at bounding box center [726, 212] width 72 height 22
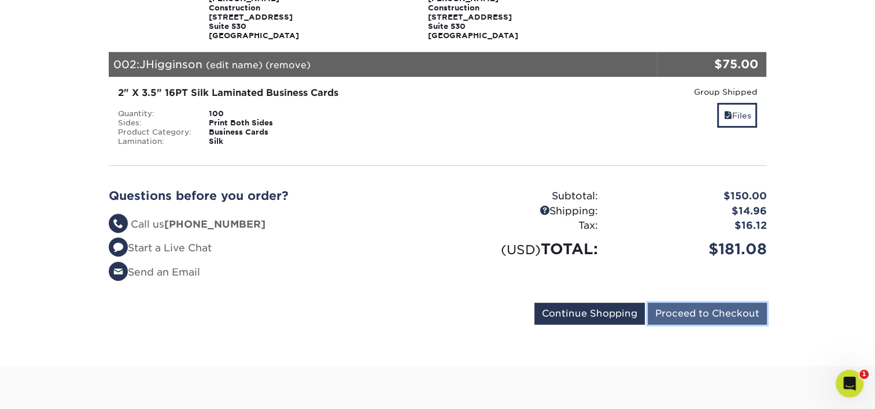
click at [712, 308] on input "Proceed to Checkout" at bounding box center [707, 314] width 119 height 22
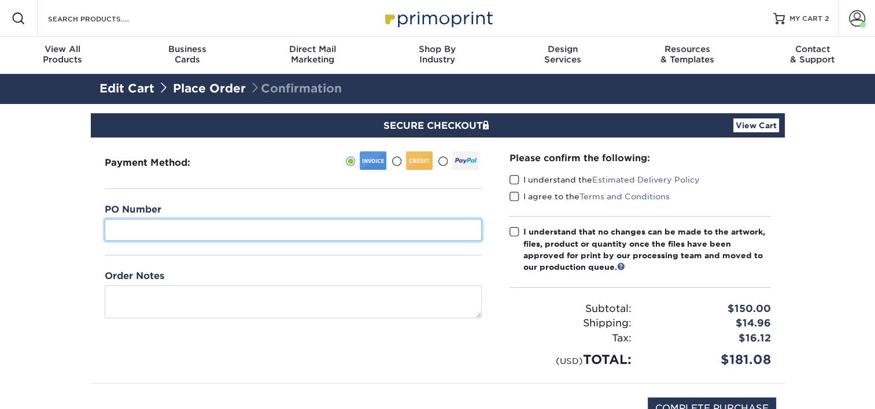
click at [153, 227] on input "text" at bounding box center [293, 230] width 377 height 22
type input "20"
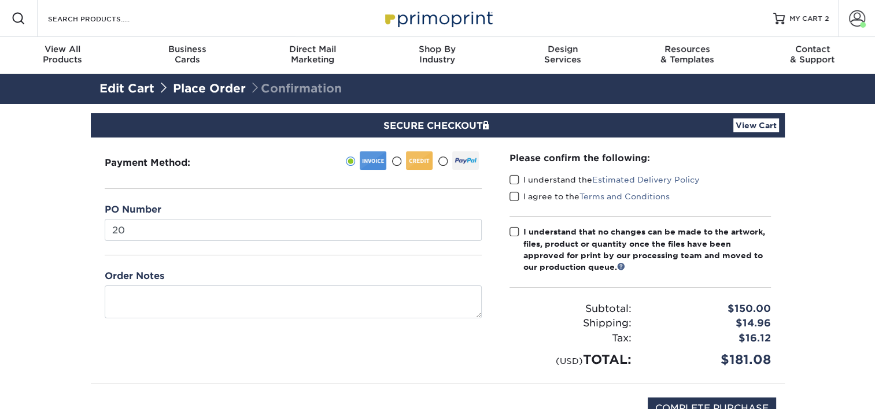
click at [513, 176] on span at bounding box center [514, 180] width 10 height 11
click at [0, 0] on input "I understand the Estimated Delivery Policy" at bounding box center [0, 0] width 0 height 0
click at [515, 199] on span at bounding box center [514, 196] width 10 height 11
click at [0, 0] on input "I agree to the Terms and Conditions" at bounding box center [0, 0] width 0 height 0
click at [512, 231] on span at bounding box center [514, 232] width 10 height 11
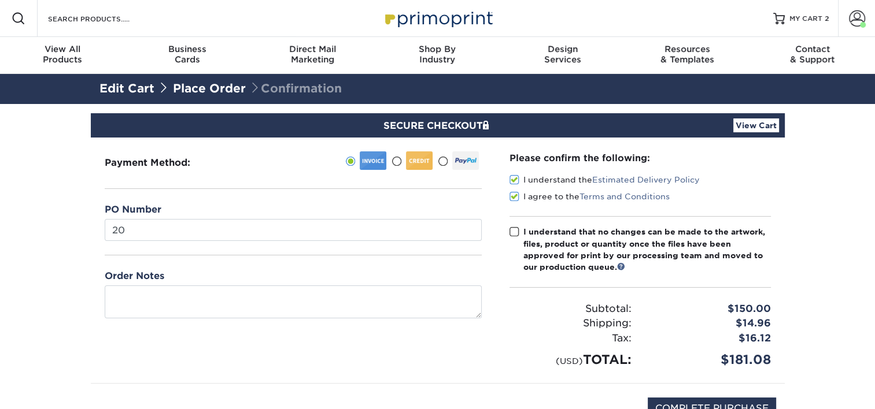
click at [0, 0] on input "I understand that no changes can be made to the artwork, files, product or quan…" at bounding box center [0, 0] width 0 height 0
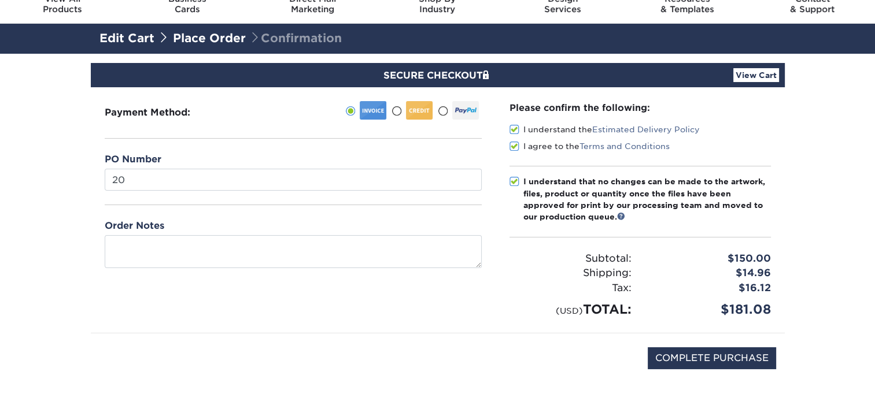
scroll to position [58, 0]
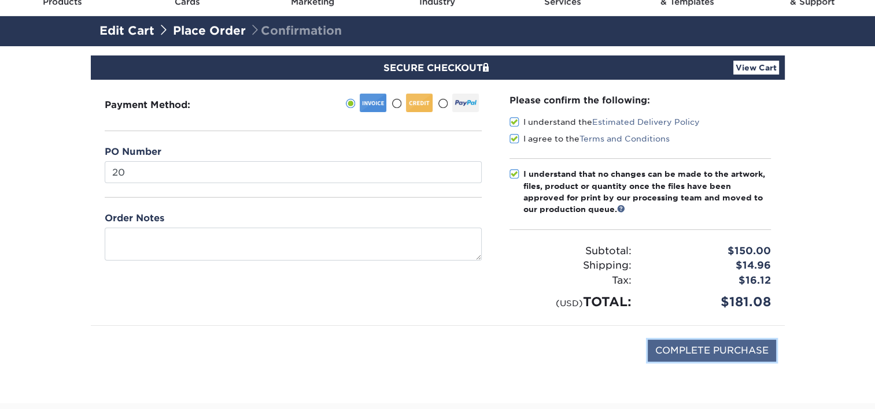
click at [701, 349] on input "COMPLETE PURCHASE" at bounding box center [712, 351] width 128 height 22
type input "PROCESSING, PLEASE WAIT..."
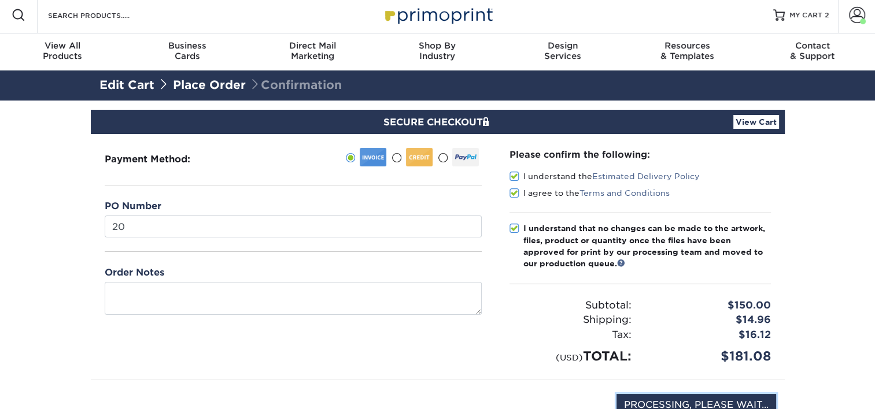
scroll to position [0, 0]
